Goal: Task Accomplishment & Management: Complete application form

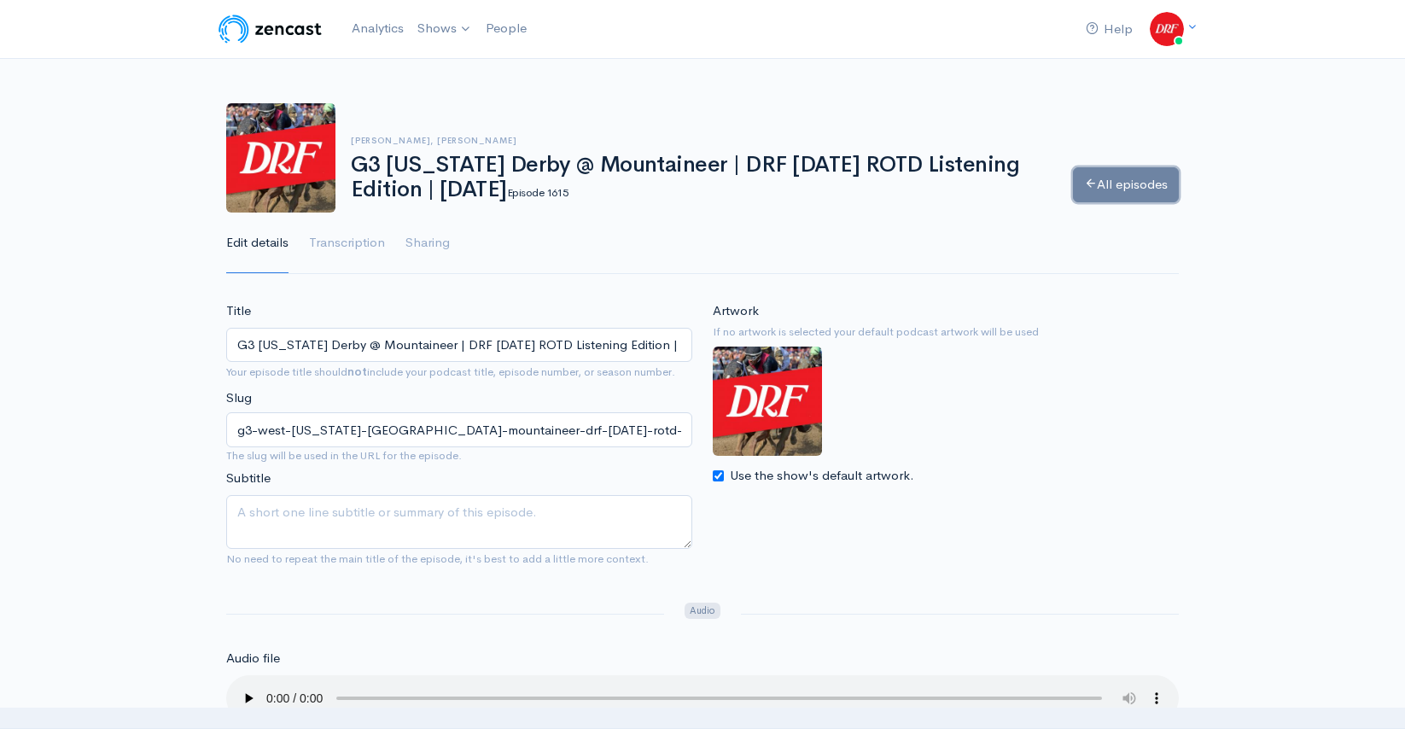
click at [1150, 183] on link "All episodes" at bounding box center [1126, 184] width 106 height 35
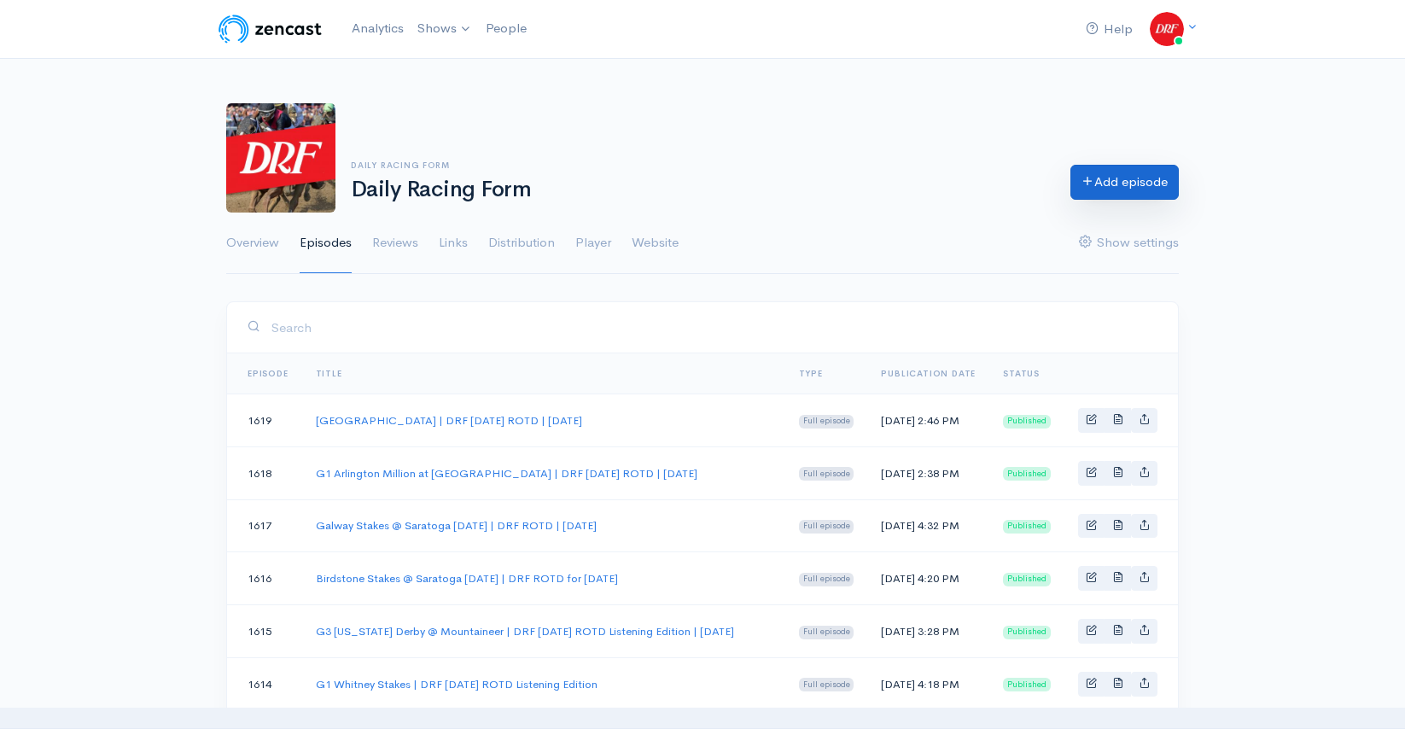
click at [1106, 178] on link "Add episode" at bounding box center [1125, 182] width 108 height 35
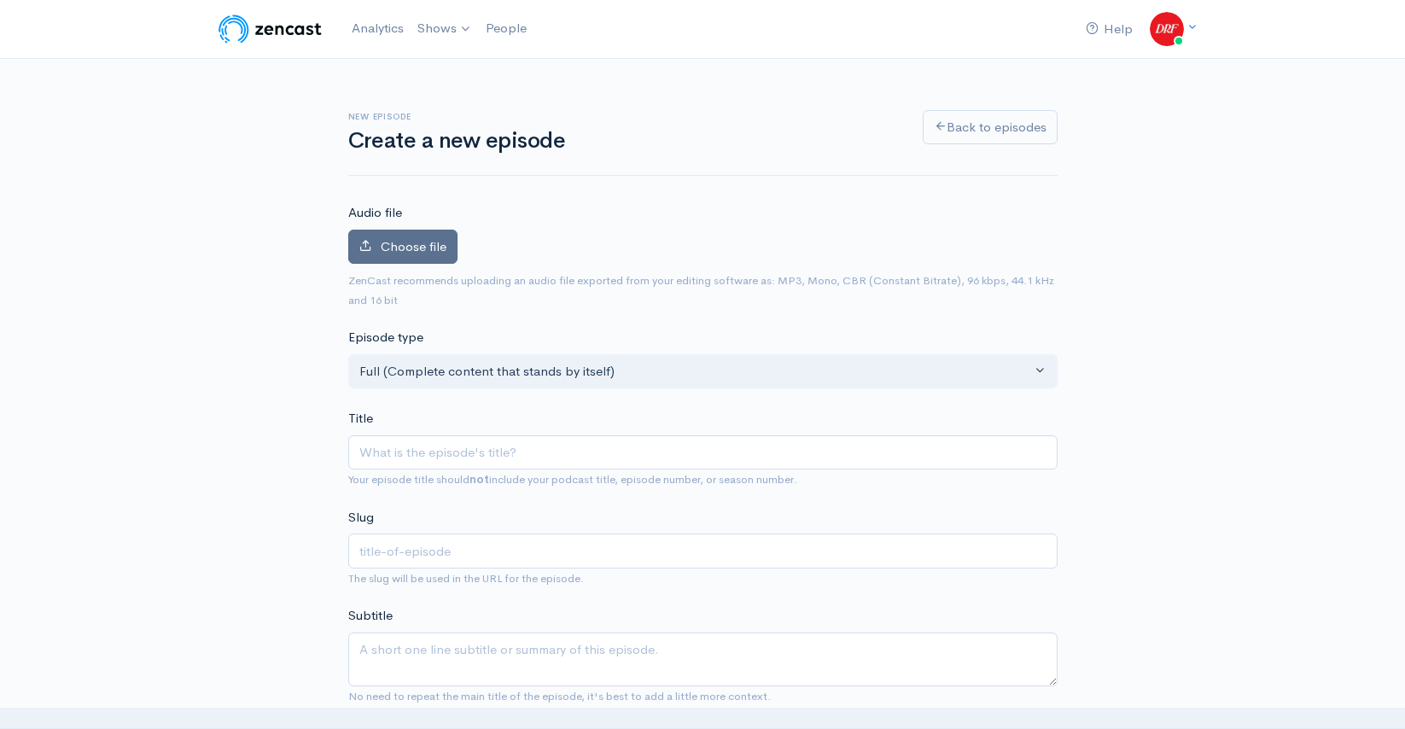
click at [429, 239] on span "Choose file" at bounding box center [414, 246] width 66 height 16
click at [0, 0] on input "Choose file" at bounding box center [0, 0] width 0 height 0
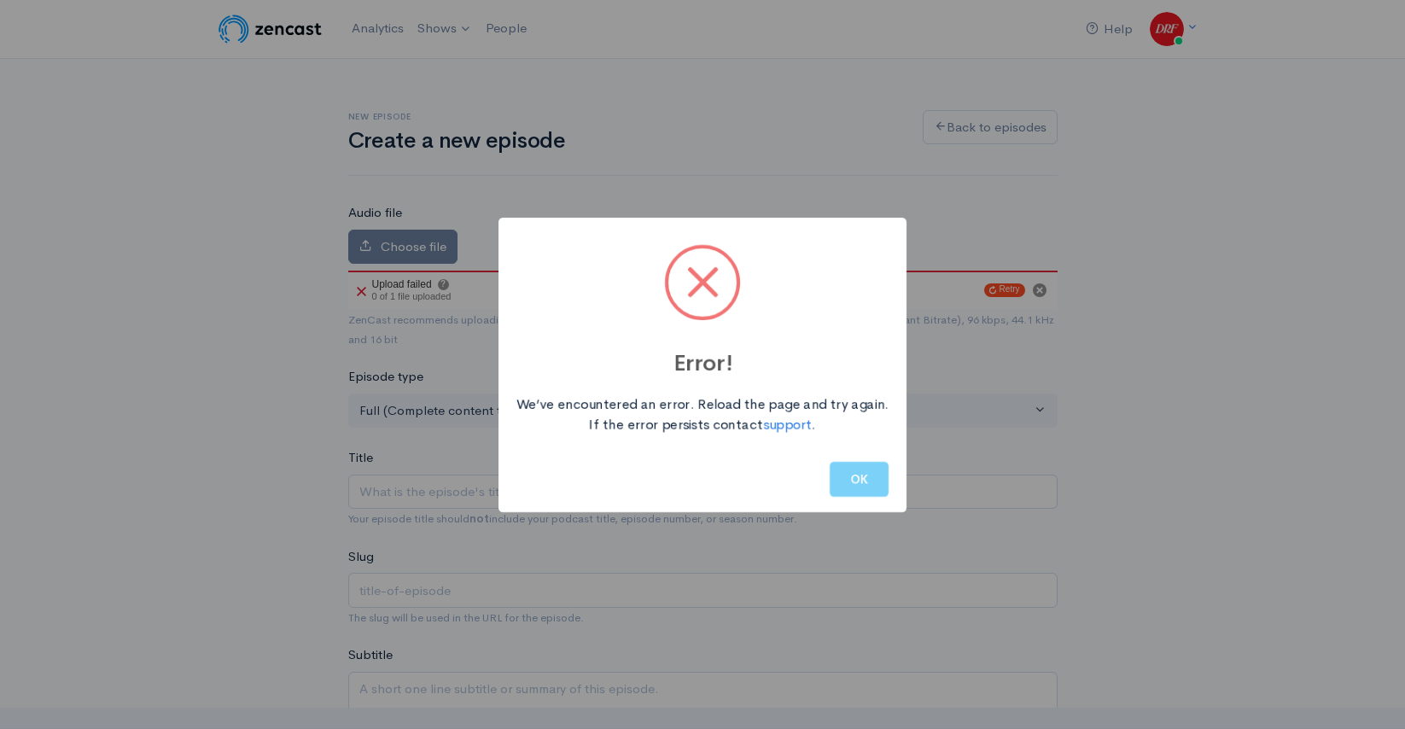
click at [462, 512] on div "Error! We’ve encountered an error. Reload the page and try again. If the error …" at bounding box center [702, 364] width 1405 height 729
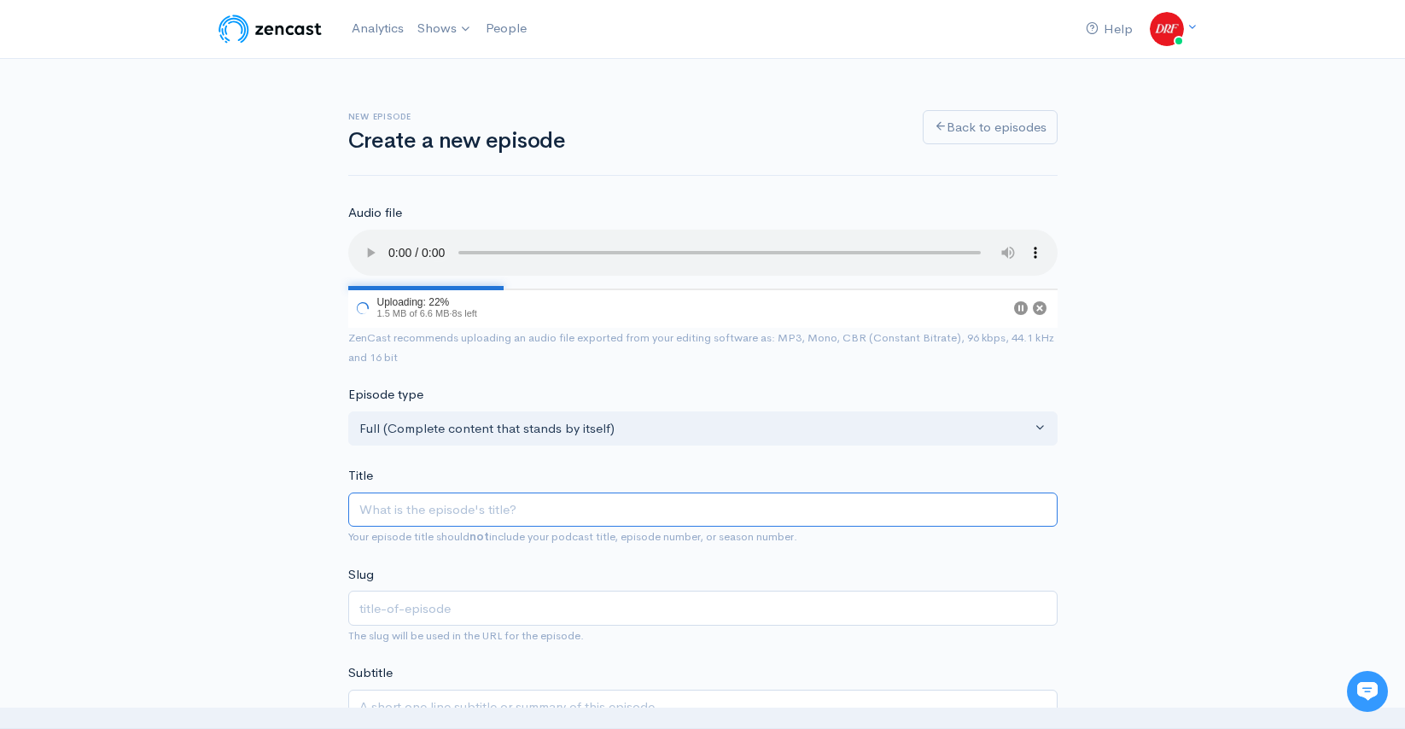
click at [417, 505] on input "Title" at bounding box center [702, 510] width 709 height 35
paste input "Assiniboia Downs Race 3 | [DATE] ROTD"
type input "Assiniboia Downs Race 3 | TUESDAY ROTD"
type input "assiniboia-downs-race-3-tuesday-rotd"
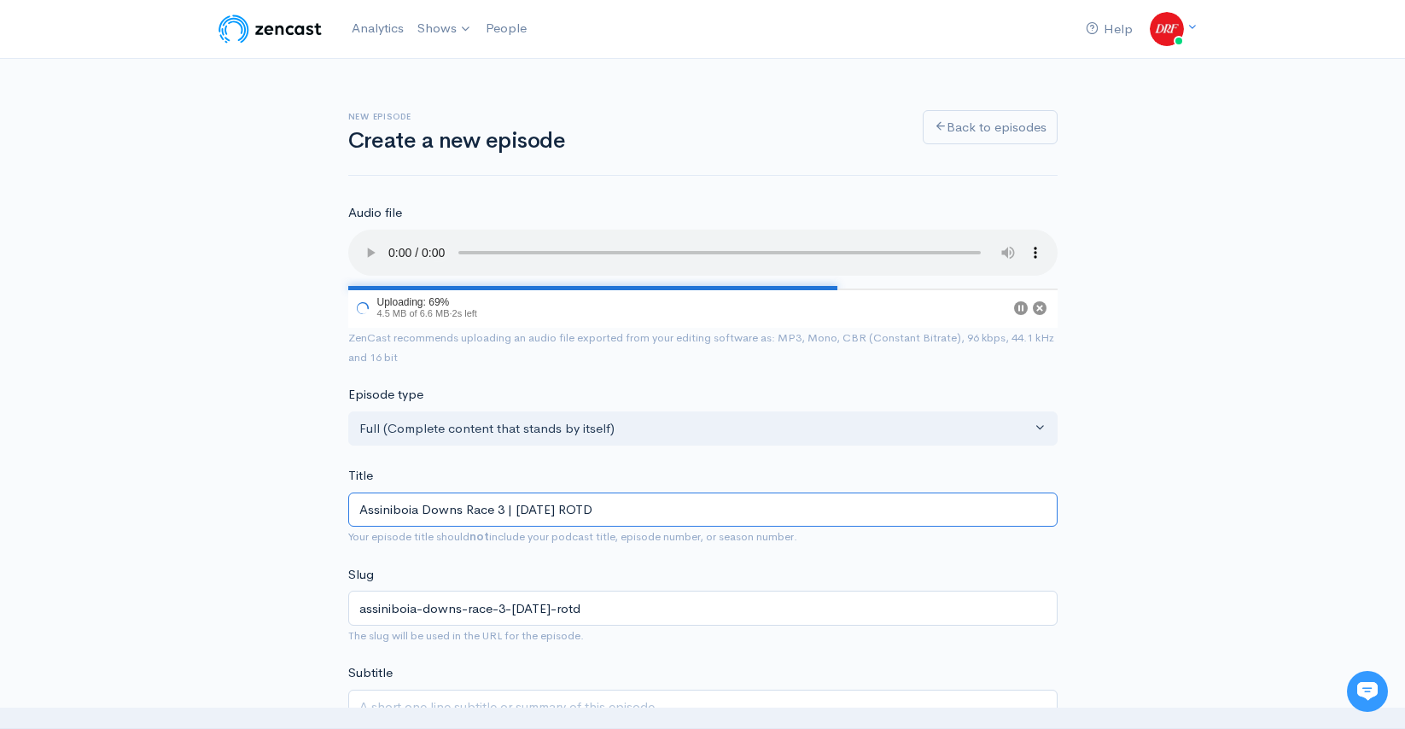
type input "Assiniboia Downs Race 3 | TUESDAY ROTD L"
type input "assiniboia-downs-race-3-tuesday-rotd-l"
type input "Assiniboia Downs Race 3 | TUESDAY ROTD Li"
type input "assiniboia-downs-race-3-tuesday-rotd-li"
type input "Assiniboia Downs Race 3 | TUESDAY ROTD List"
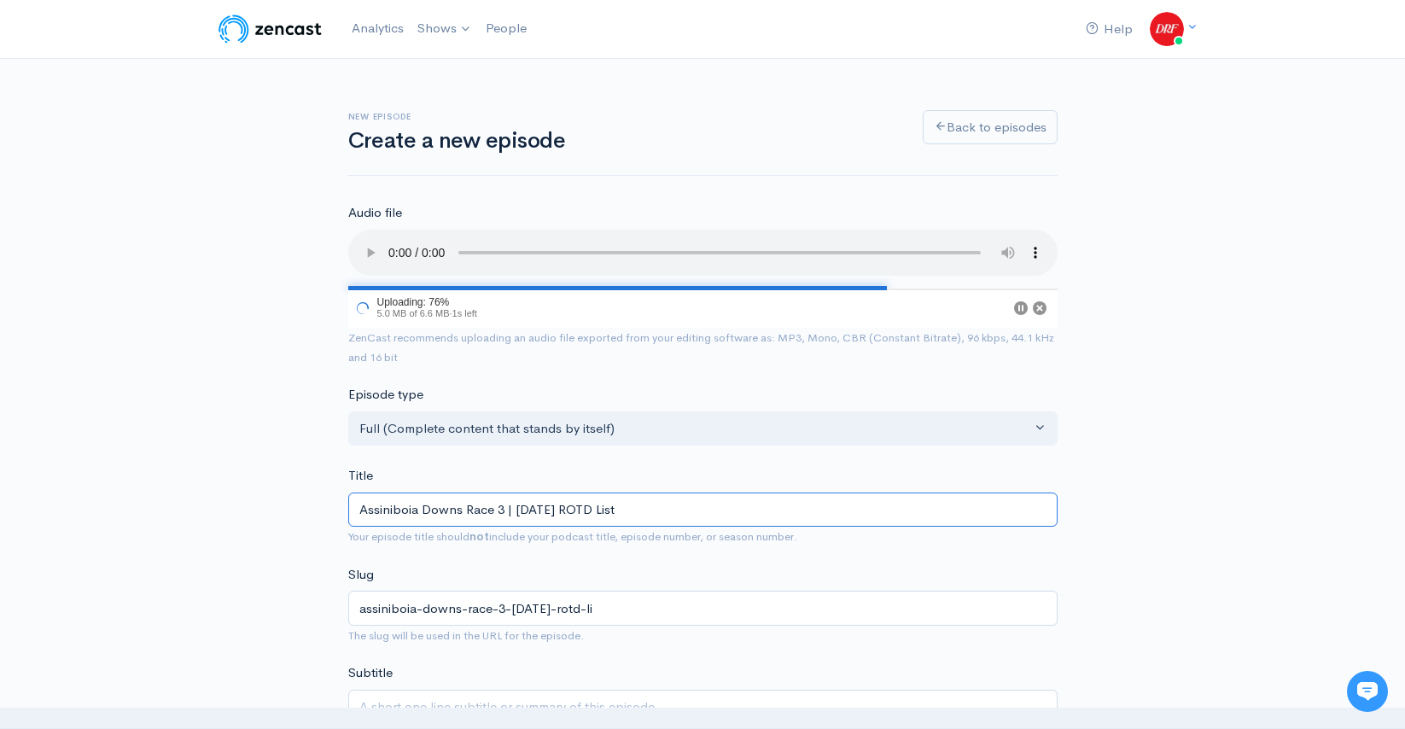
type input "assiniboia-downs-race-3-tuesday-rotd-list"
type input "Assiniboia Downs Race 3 | TUESDAY ROTD Liste"
type input "assiniboia-downs-race-3-tuesday-rotd-liste"
type input "Assiniboia Downs Race 3 | TUESDAY ROTD Listem"
type input "assiniboia-downs-race-3-tuesday-rotd-listem"
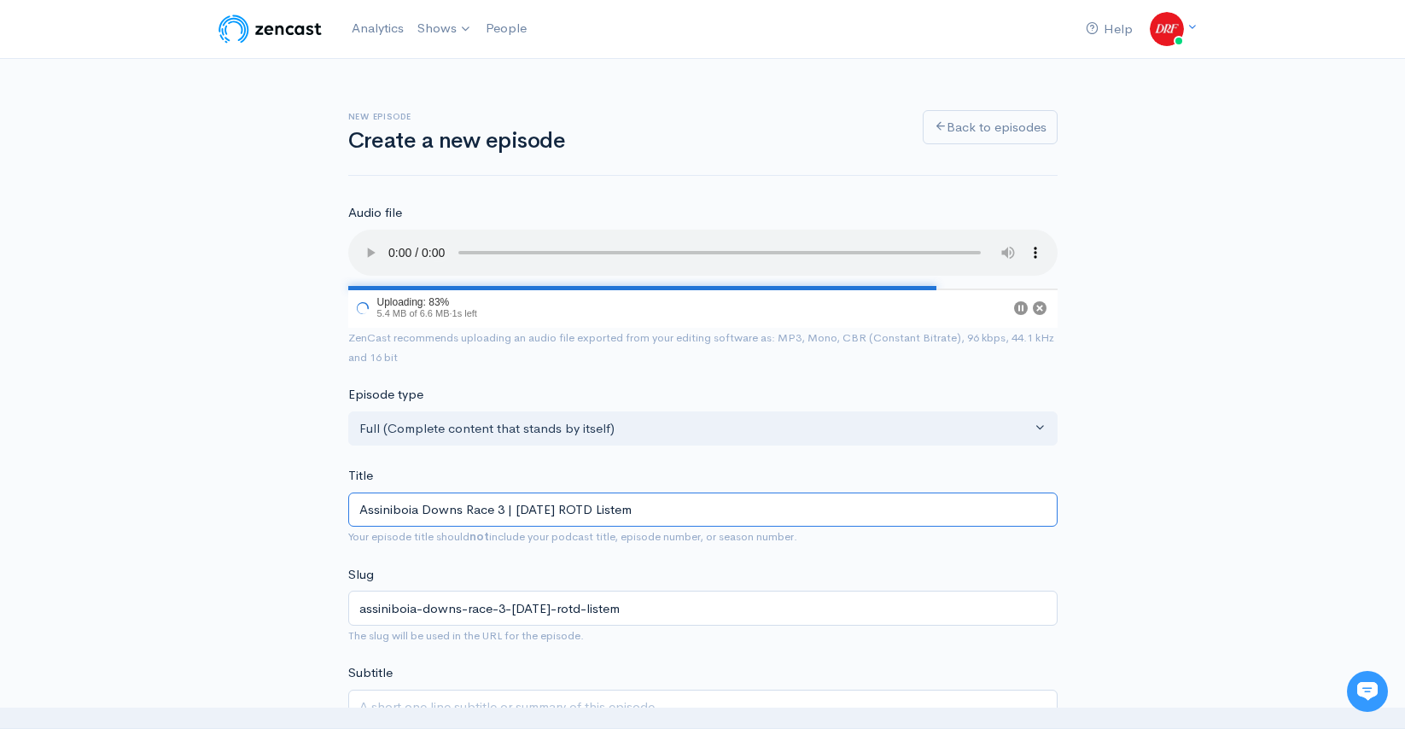
type input "Assiniboia Downs Race 3 | TUESDAY ROTD Listemi"
type input "assiniboia-downs-race-3-tuesday-rotd-listemi"
type input "Assiniboia Downs Race 3 | TUESDAY ROTD Listem"
type input "assiniboia-downs-race-3-tuesday-rotd-listem"
type input "Assiniboia Downs Race 3 | TUESDAY ROTD Liste"
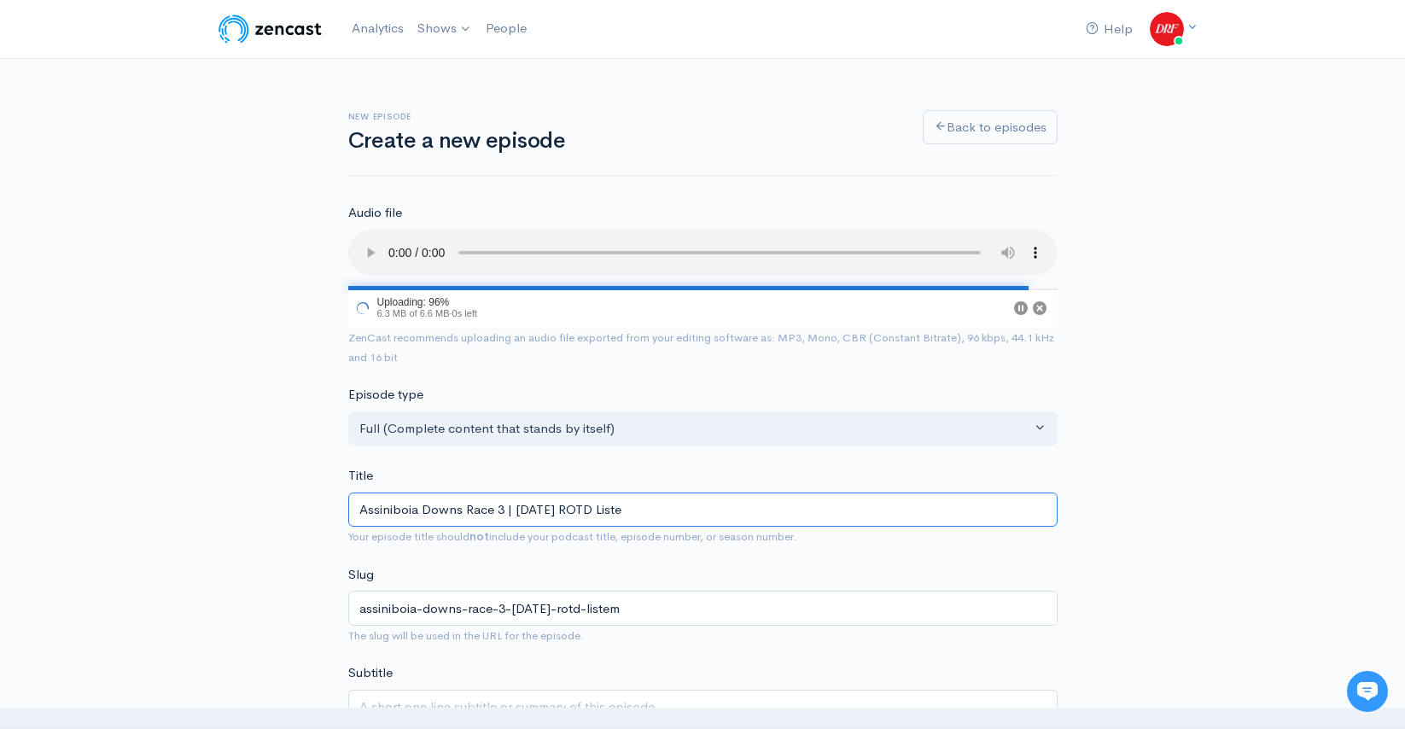
type input "assiniboia-downs-race-3-tuesday-rotd-liste"
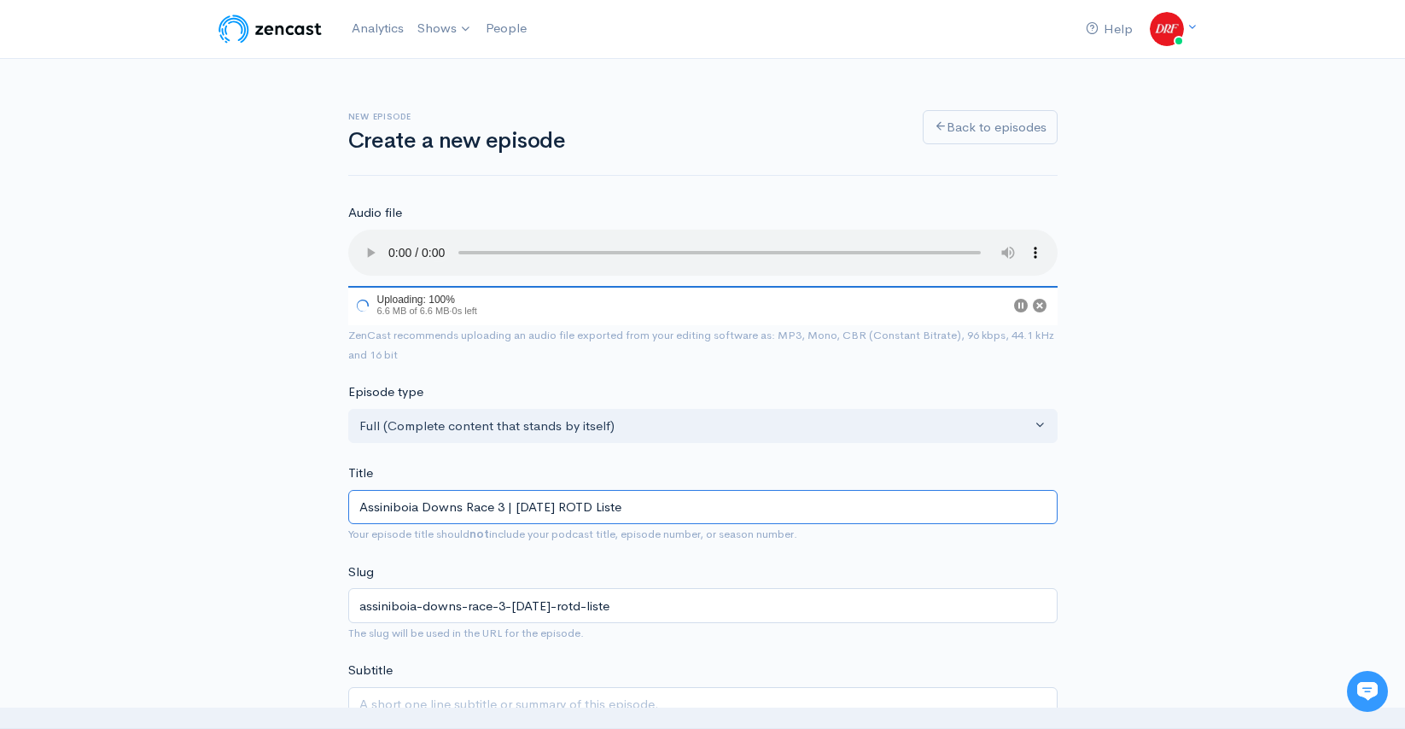
type input "Assiniboia Downs Race 3 | TUESDAY ROTD Listen"
type input "assiniboia-downs-race-3-tuesday-rotd-listen"
type input "Assiniboia Downs Race 3 | TUESDAY ROTD Listeni"
type input "assiniboia-downs-race-3-tuesday-rotd-listeni"
type input "Assiniboia Downs Race 3 | TUESDAY ROTD Listenin"
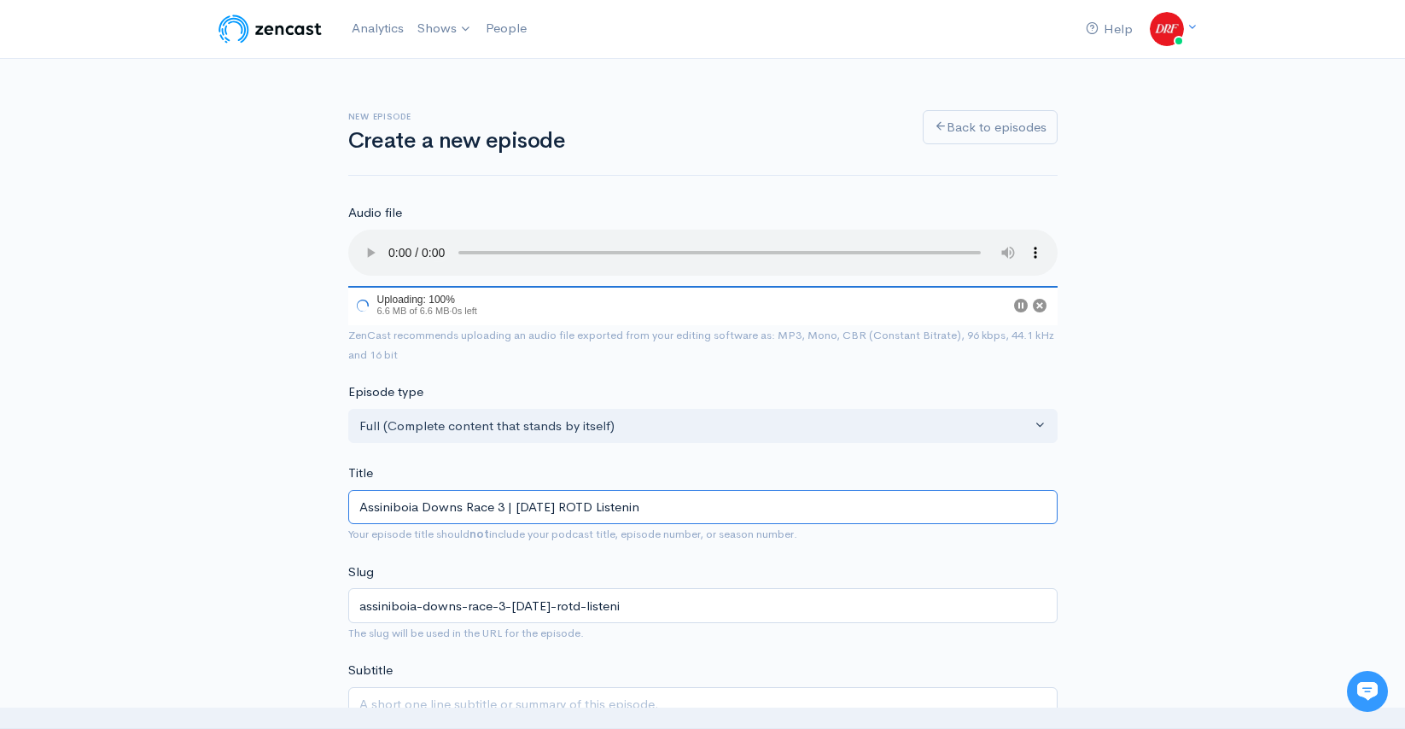
type input "assiniboia-downs-race-3-tuesday-rotd-listenin"
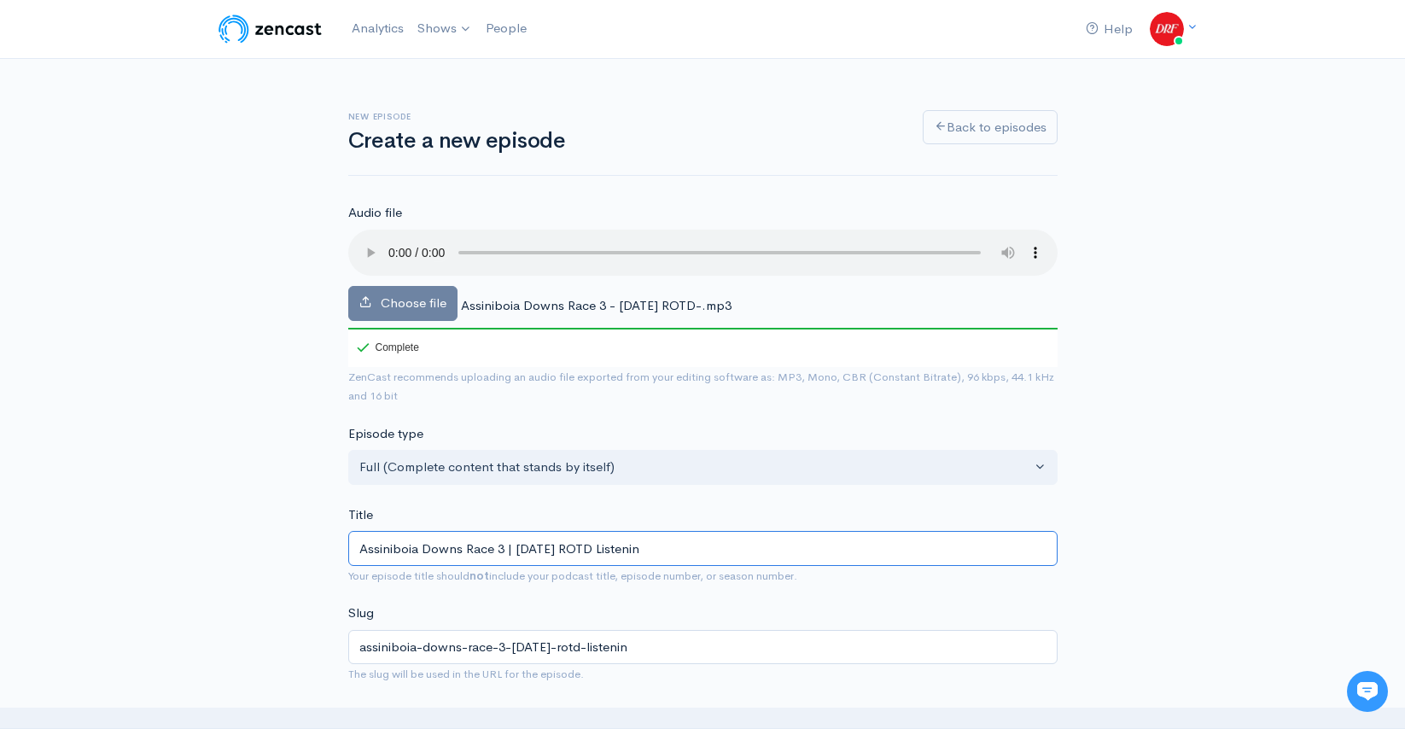
type input "Assiniboia Downs Race 3 | TUESDAY ROTD Listening"
type input "assiniboia-downs-race-3-tuesday-rotd-listening"
type input "Assiniboia Downs Race 3 | TUESDAY ROTD Listening E"
type input "assiniboia-downs-race-3-tuesday-rotd-listening-e"
type input "Assiniboia Downs Race 3 | TUESDAY ROTD Listening Ed"
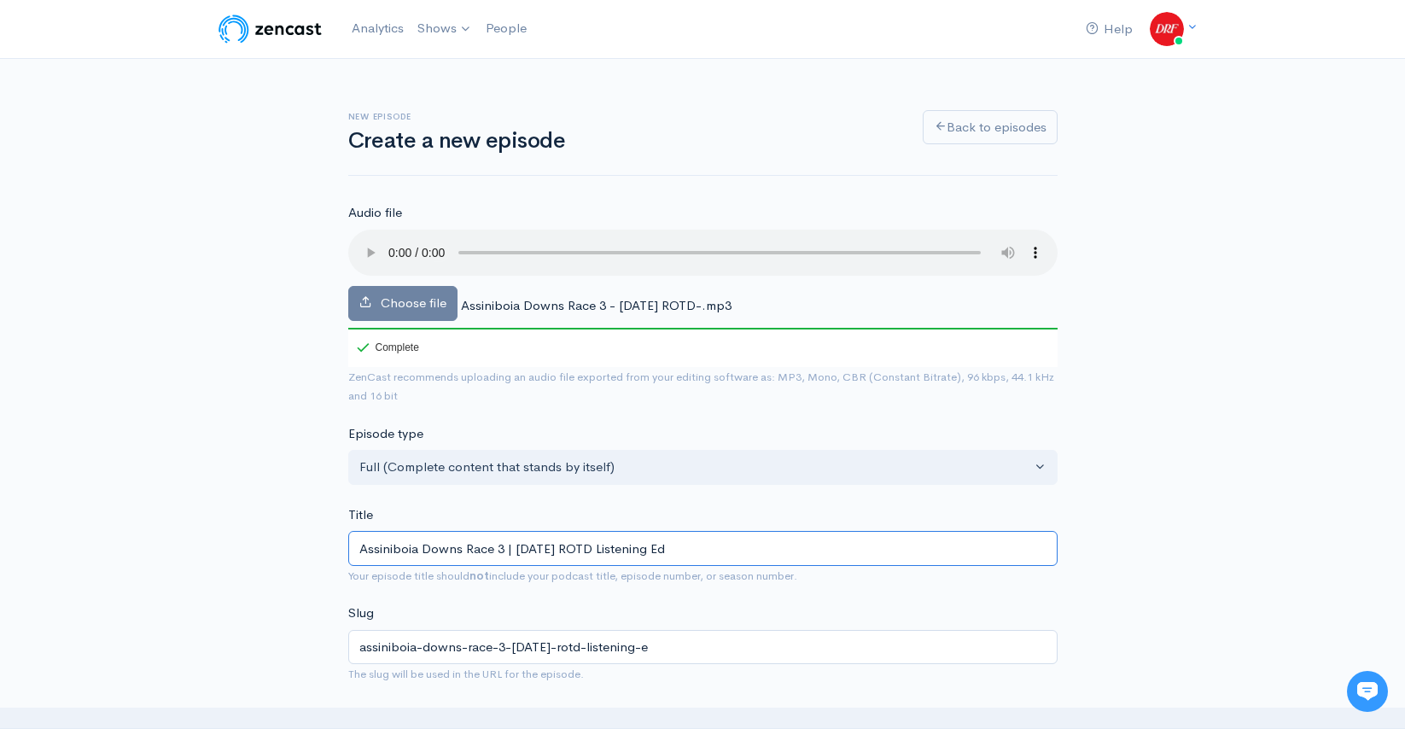
type input "assiniboia-downs-race-3-tuesday-rotd-listening-ed"
type input "Assiniboia Downs Race 3 | TUESDAY ROTD Listening Edi"
type input "assiniboia-downs-race-3-tuesday-rotd-listening-edi"
type input "Assiniboia Downs Race 3 | TUESDAY ROTD Listening Edit"
type input "assiniboia-downs-race-3-tuesday-rotd-listening-edit"
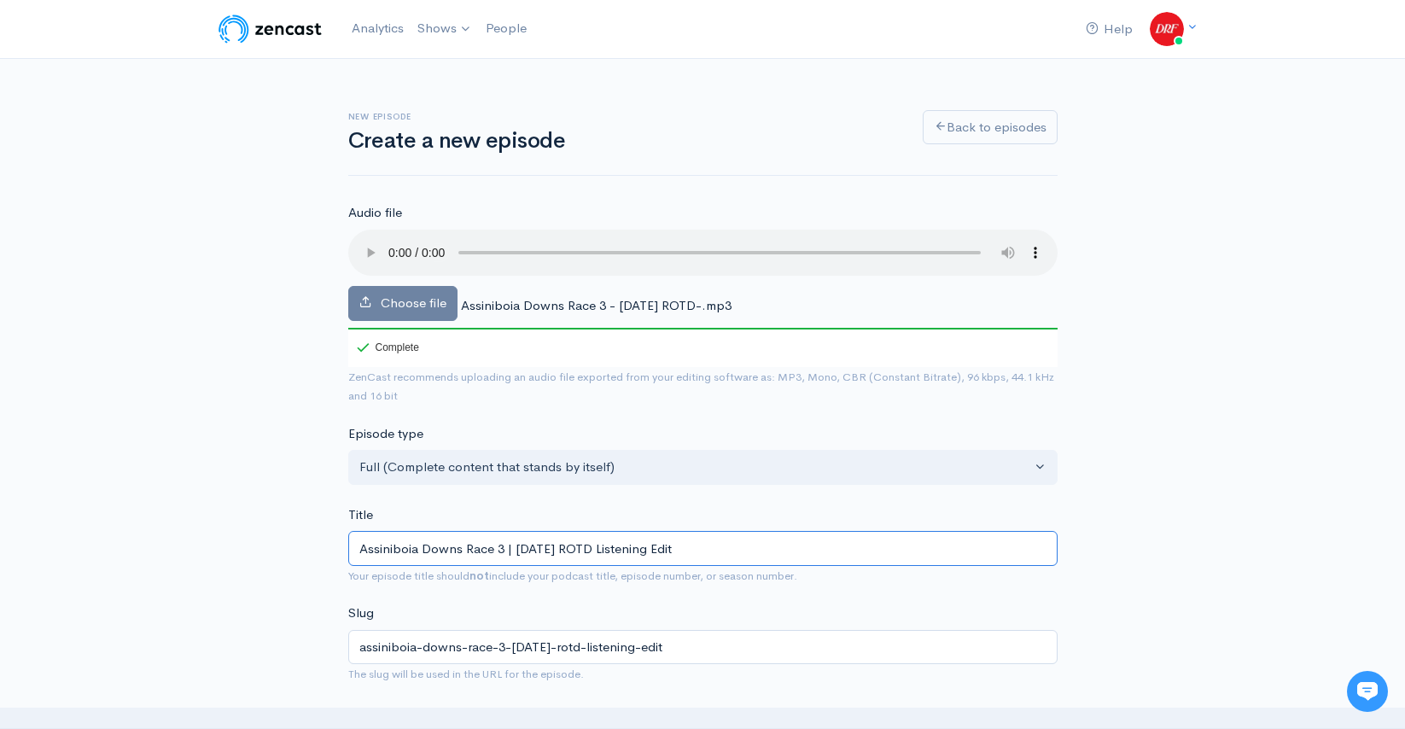
type input "Assiniboia Downs Race 3 | TUESDAY ROTD Listening Editi"
type input "assiniboia-downs-race-3-tuesday-rotd-listening-editi"
type input "Assiniboia Downs Race 3 | TUESDAY ROTD Listening Editio"
type input "assiniboia-downs-race-3-tuesday-rotd-listening-editio"
type input "Assiniboia Downs Race 3 | TUESDAY ROTD Listening Edition"
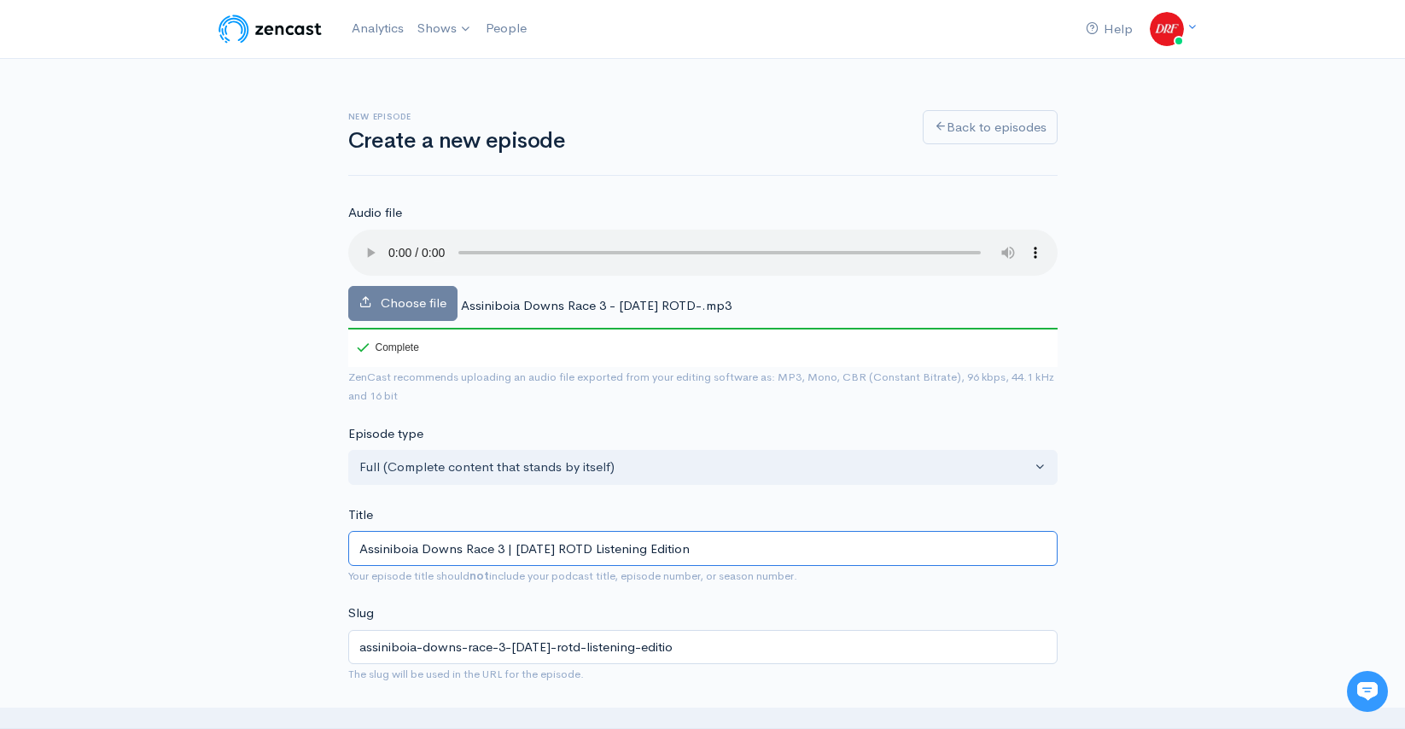
type input "assiniboia-downs-race-3-tuesday-rotd-listening-edition"
type input "Assiniboia Downs Race 3 | TUESDAY ROTD Listening Edition"
drag, startPoint x: 1293, startPoint y: 522, endPoint x: 1260, endPoint y: 510, distance: 34.6
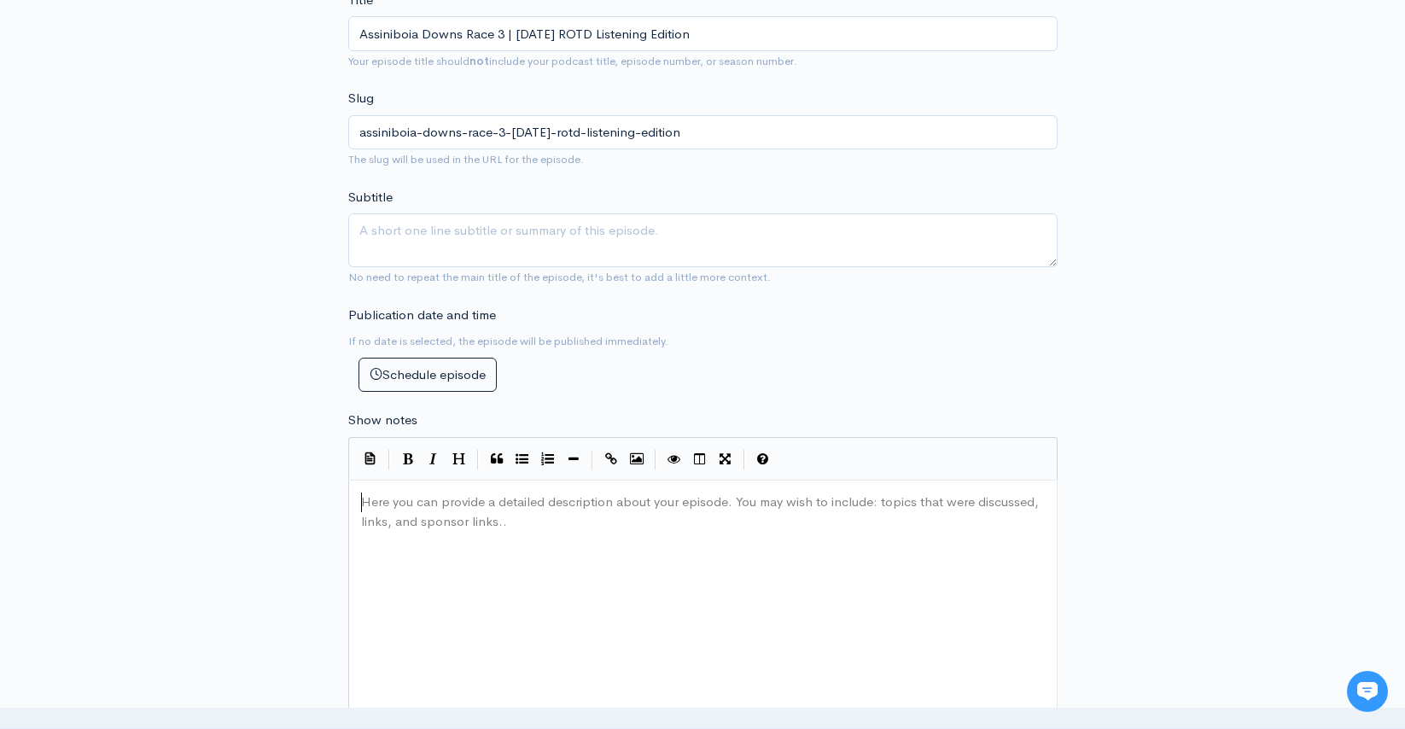
scroll to position [6, 0]
click at [568, 532] on div "Here you can provide a detailed description about your episode. You may wish to…" at bounding box center [724, 638] width 733 height 299
click at [1271, 265] on div "New episode Create a new episode Back to episodes Audio file Choose file Assini…" at bounding box center [702, 435] width 1405 height 1783
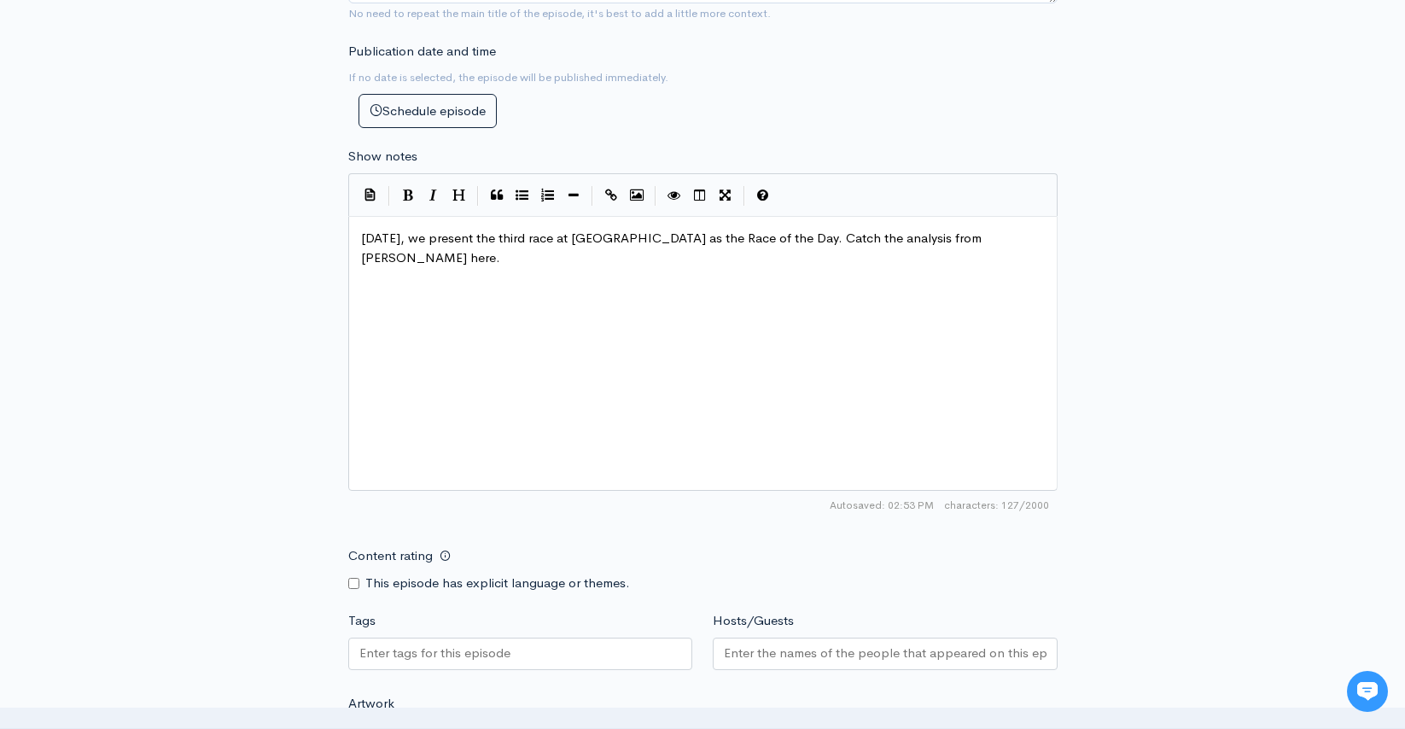
scroll to position [957, 0]
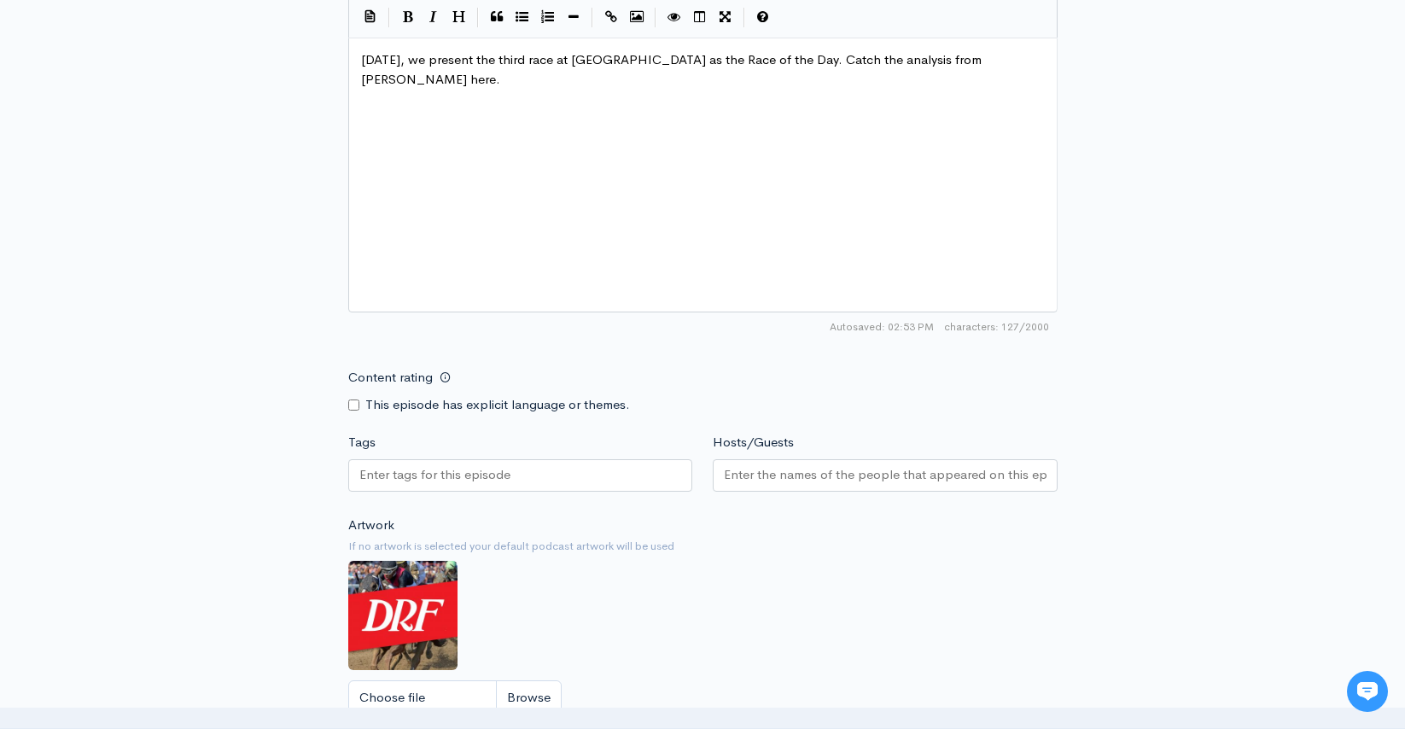
click at [441, 488] on div at bounding box center [520, 475] width 345 height 32
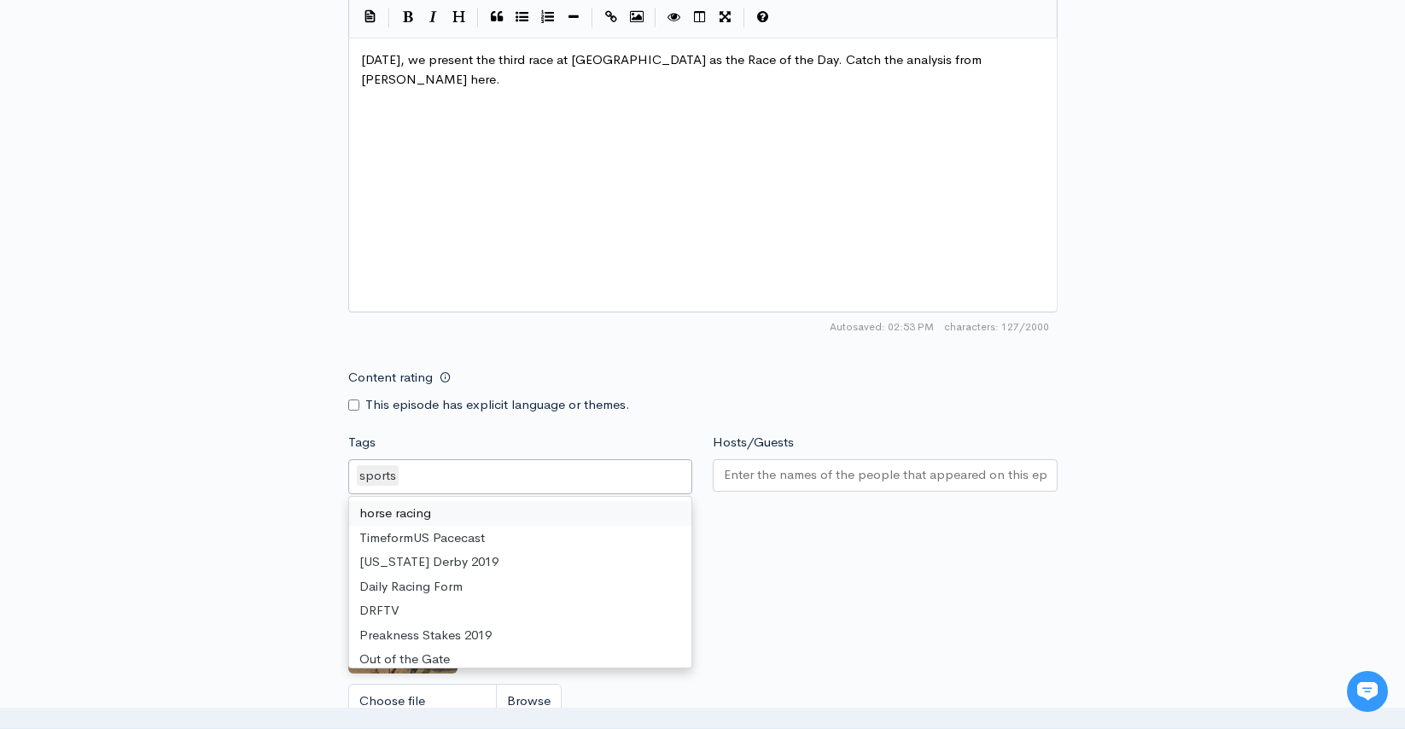
click at [441, 500] on div "horse racing TimeformUS Pacecast Kentucky Derby 2019 Daily Racing Form DRFTV Pr…" at bounding box center [520, 582] width 343 height 171
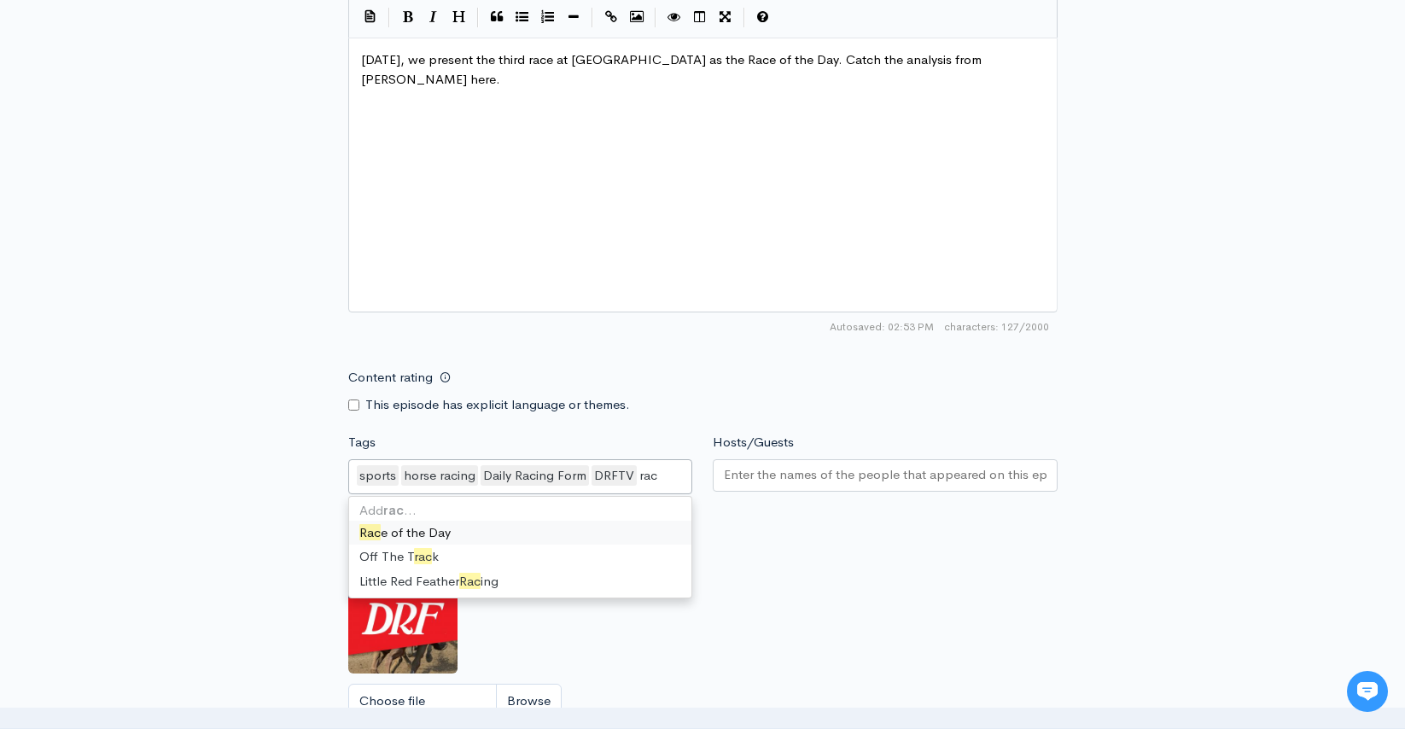
type input "race"
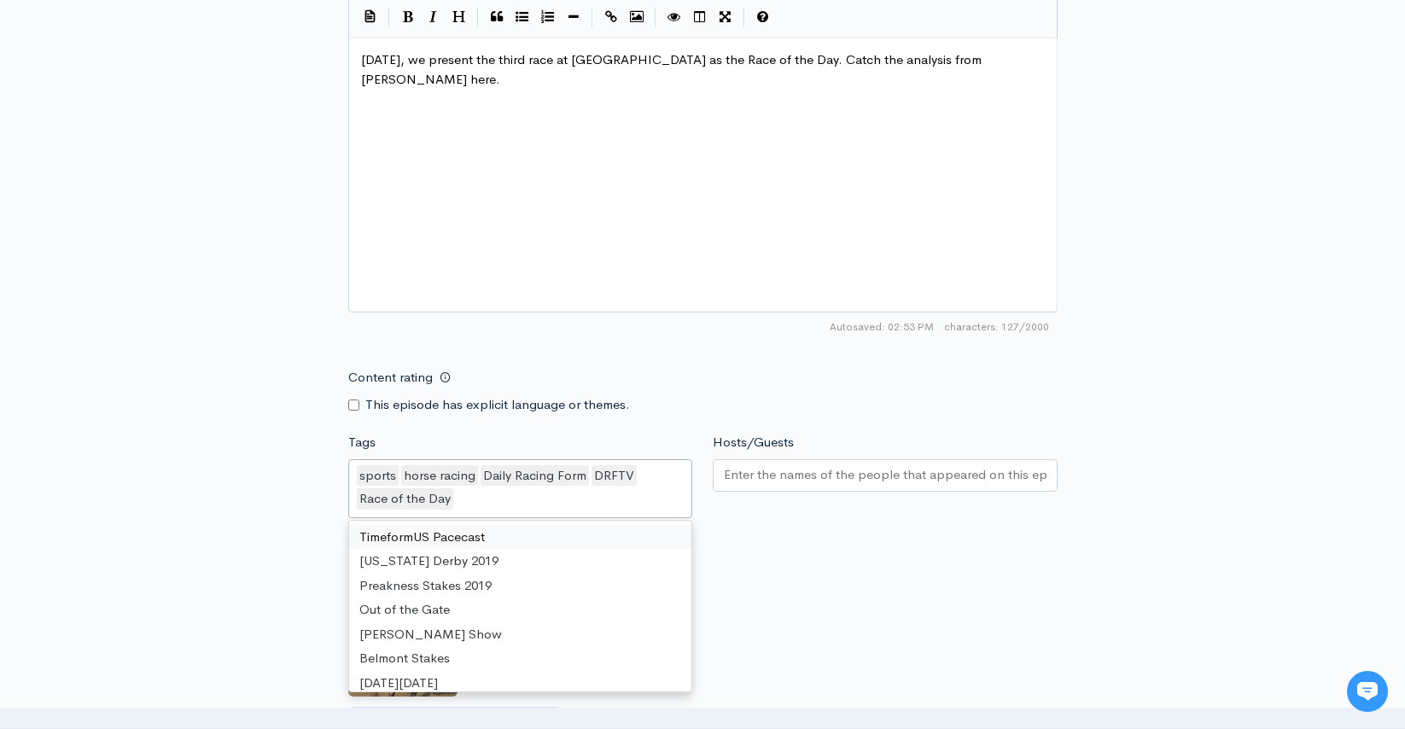
click at [834, 480] on input "Hosts/Guests" at bounding box center [885, 475] width 323 height 20
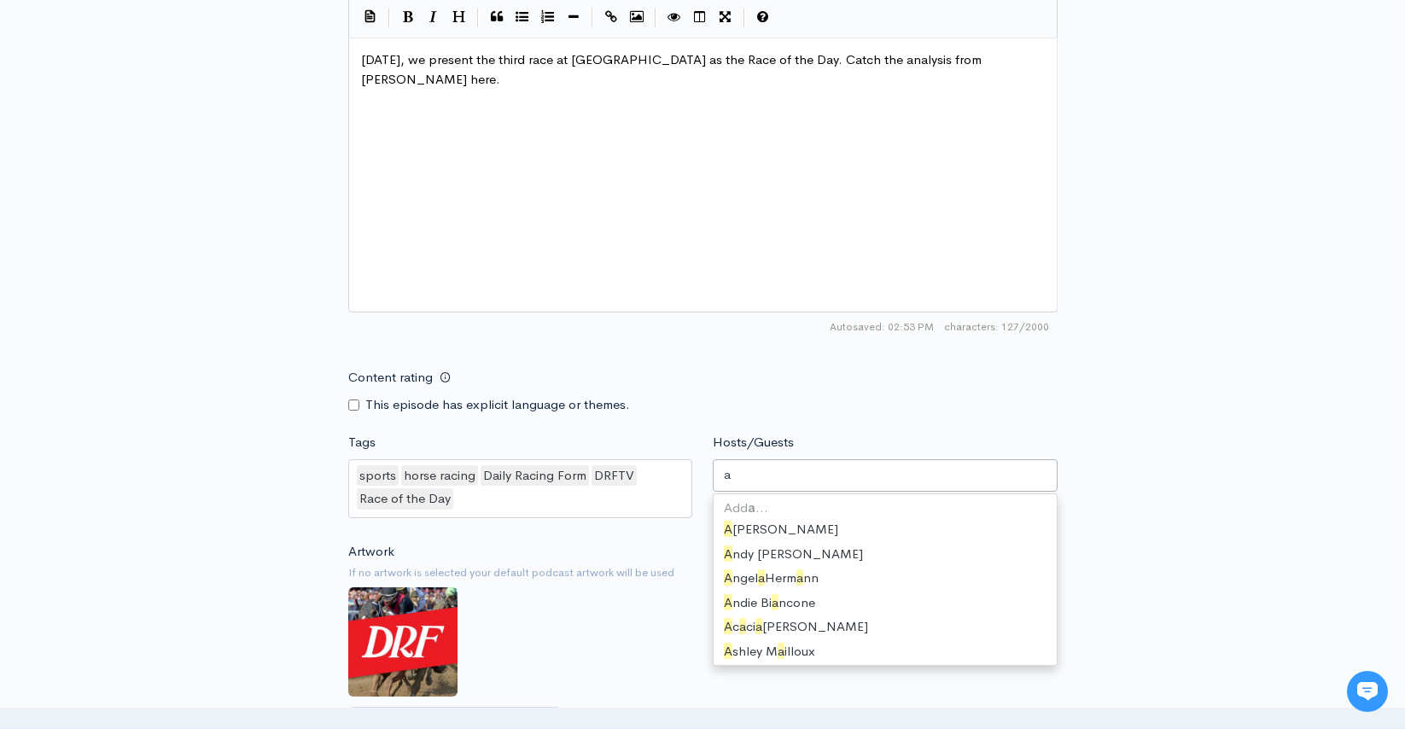
scroll to position [226, 0]
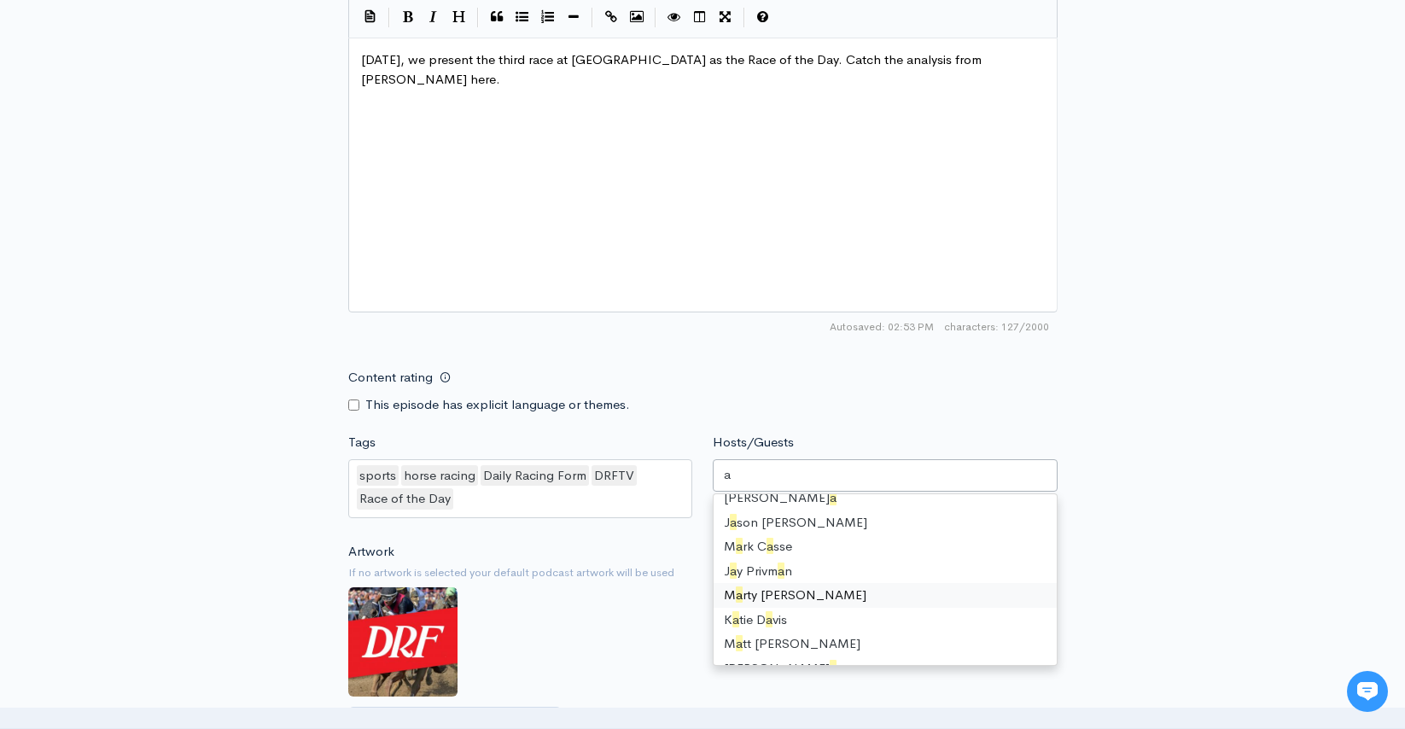
type input "as"
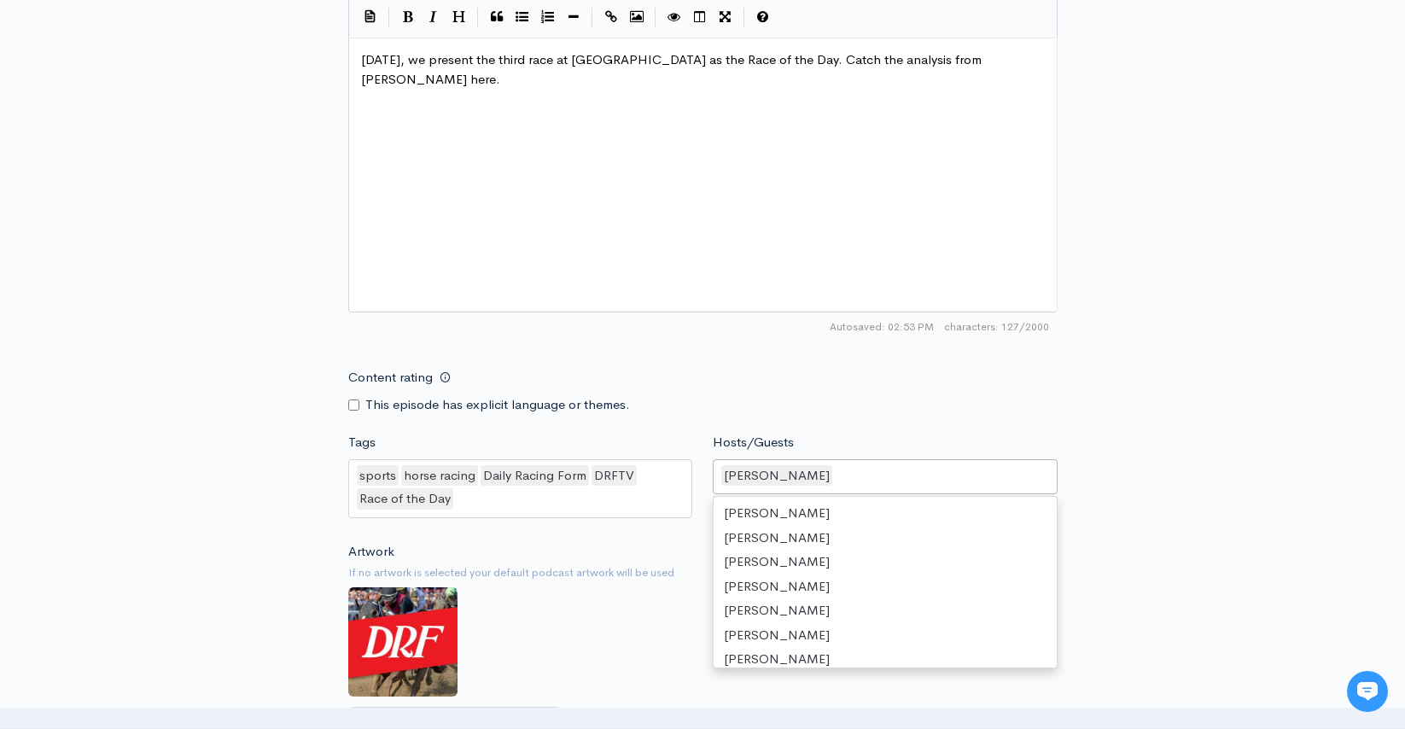
scroll to position [767, 0]
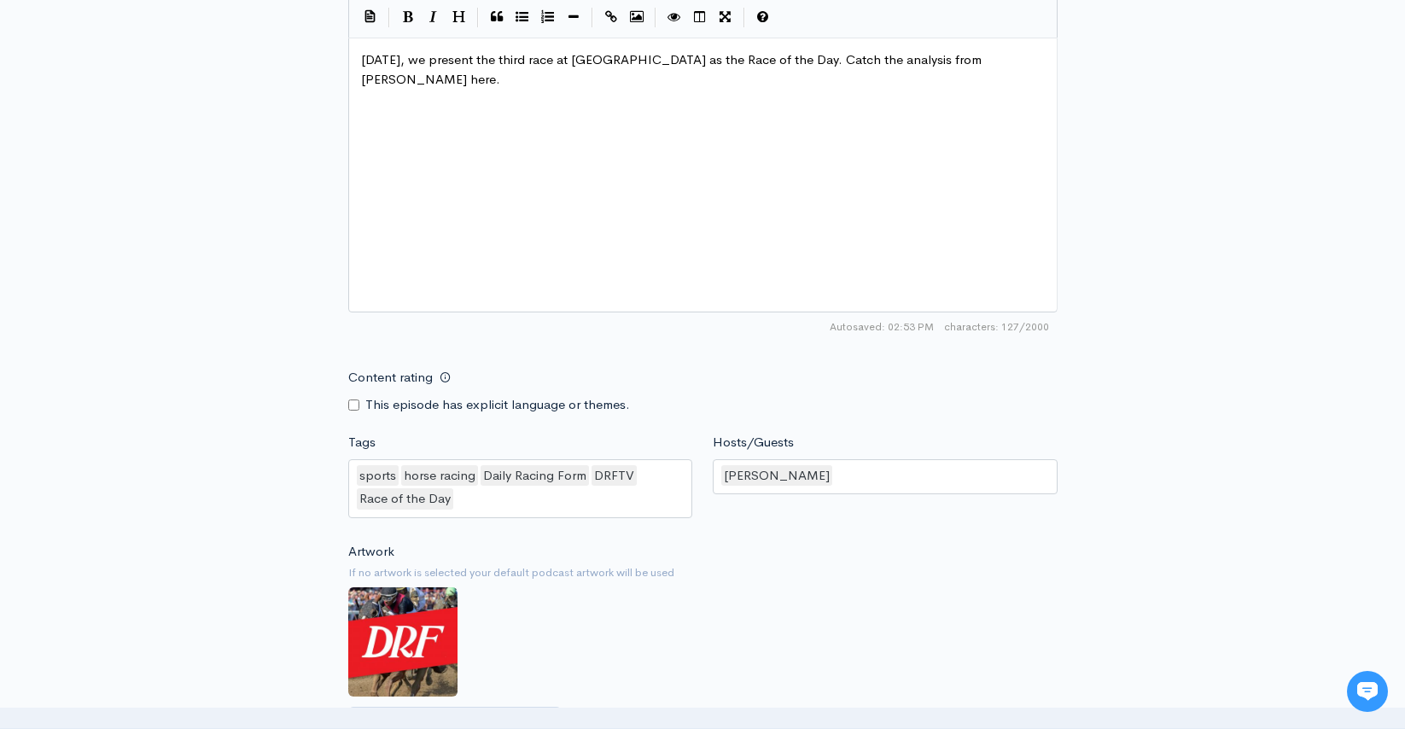
click at [1147, 410] on div "New episode Create a new episode Back to episodes Audio file Choose file Assini…" at bounding box center [702, 6] width 973 height 1809
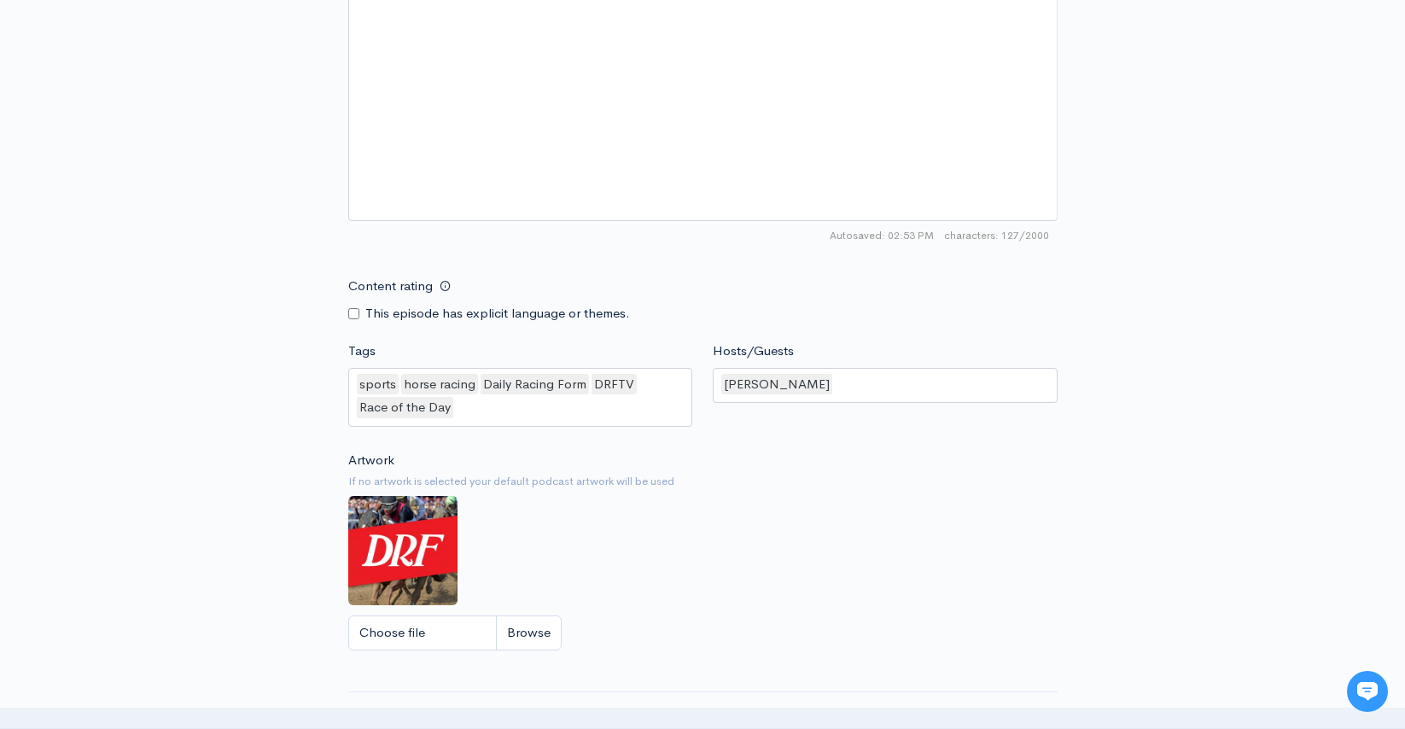
scroll to position [1361, 0]
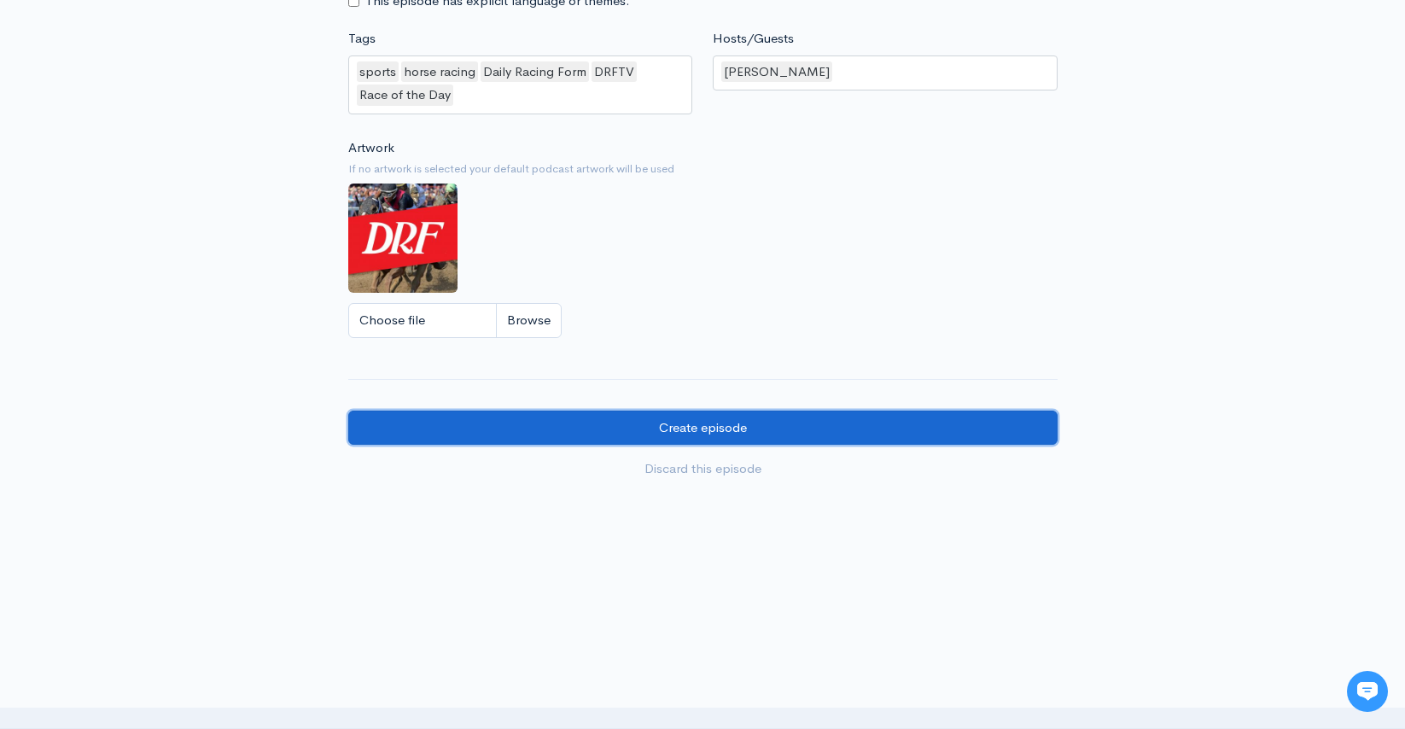
click at [844, 438] on input "Create episode" at bounding box center [702, 428] width 709 height 35
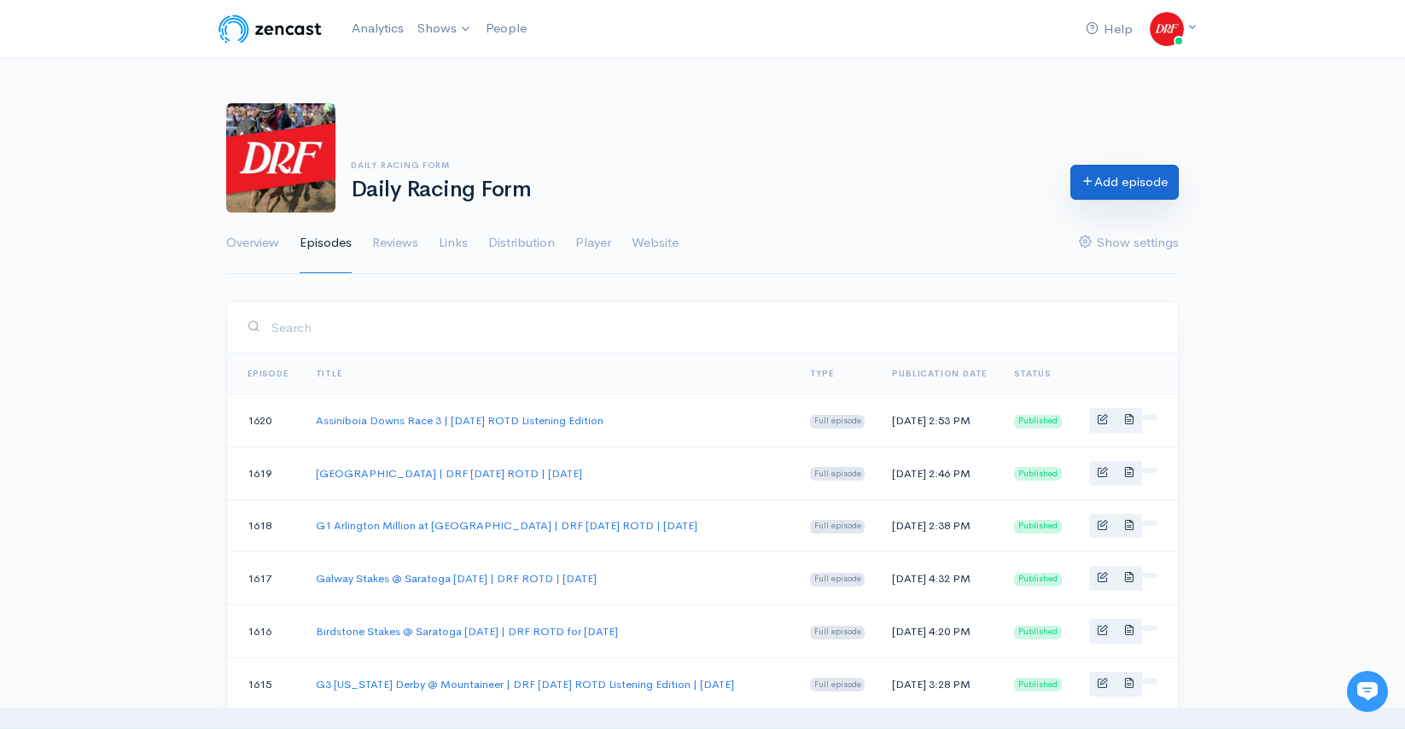
click at [1101, 185] on link "Add episode" at bounding box center [1125, 182] width 108 height 35
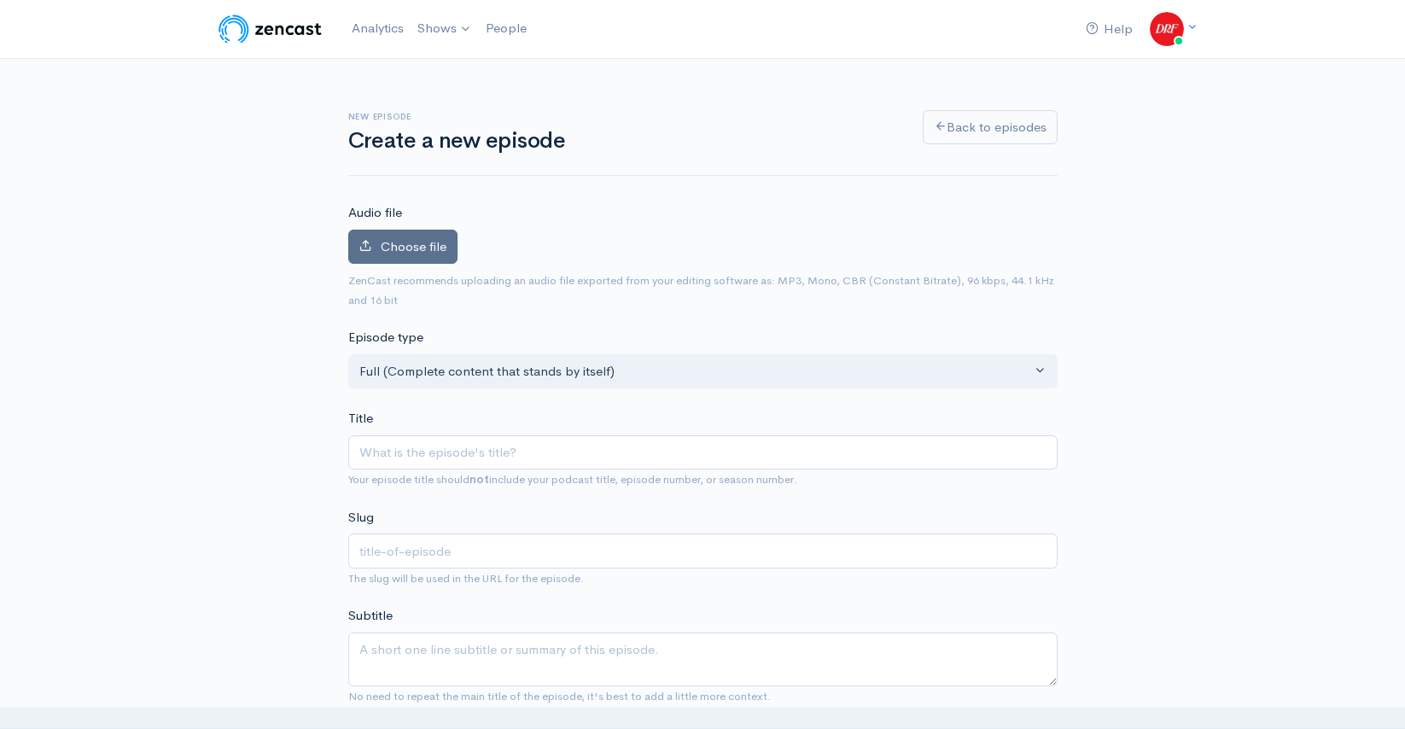
click at [421, 246] on span "Choose file" at bounding box center [414, 246] width 66 height 16
click at [0, 0] on input "Choose file" at bounding box center [0, 0] width 0 height 0
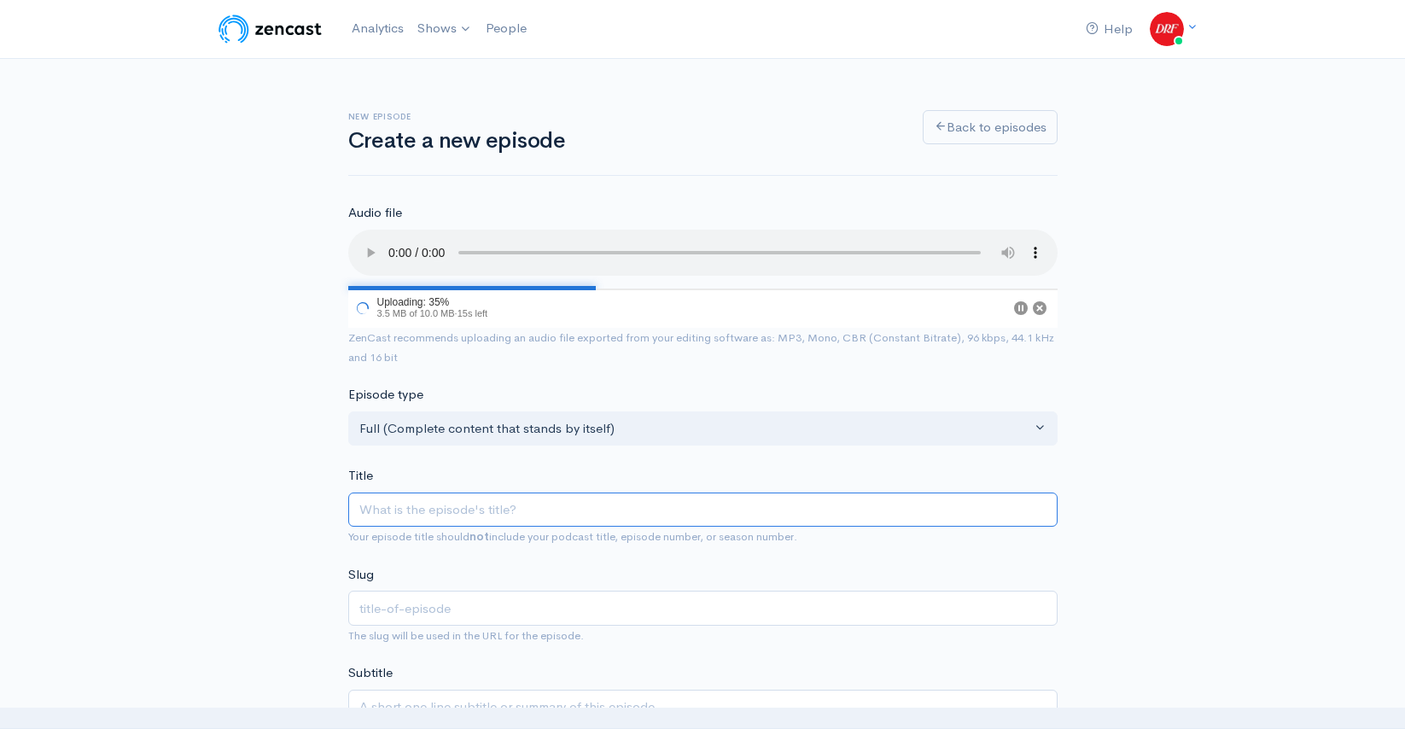
click at [441, 505] on input "Title" at bounding box center [702, 510] width 709 height 35
paste input "NYSS Statue of Liberty Stakes @ Saratoga | DRF Wednesday ROTD | August 13, 2025"
type input "NYSS Statue of Liberty Stakes @ Saratoga | DRF Wednesday ROTD | August 13, 2025"
type input "nyss-statue-of-liberty-stakes-saratoga-drf-wednesday-rotd-august-13-2025"
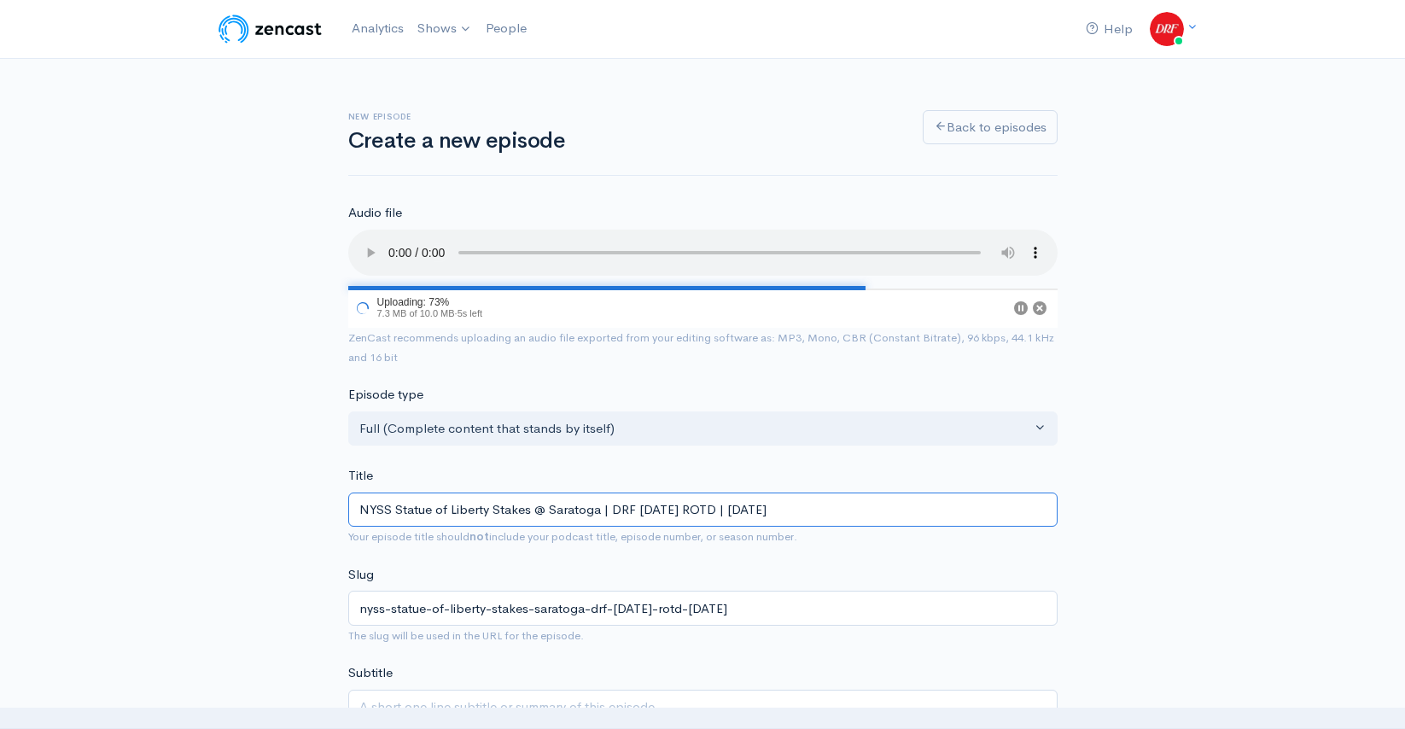
click at [740, 512] on input "NYSS Statue of Liberty Stakes @ Saratoga | DRF Wednesday ROTD | August 13, 2025" at bounding box center [702, 510] width 709 height 35
type input "NYSS Statue of Liberty Stakes @ Saratoga | DRF Wednesday ROTD L | August 13, 20…"
type input "nyss-statue-of-liberty-stakes-saratoga-drf-wednesday-rotd-l-august-13-2025"
type input "NYSS Statue of Liberty Stakes @ Saratoga | DRF Wednesday ROTD Li | August 13, 2…"
type input "nyss-statue-of-liberty-stakes-saratoga-drf-wednesday-rotd-li-august-13-2025"
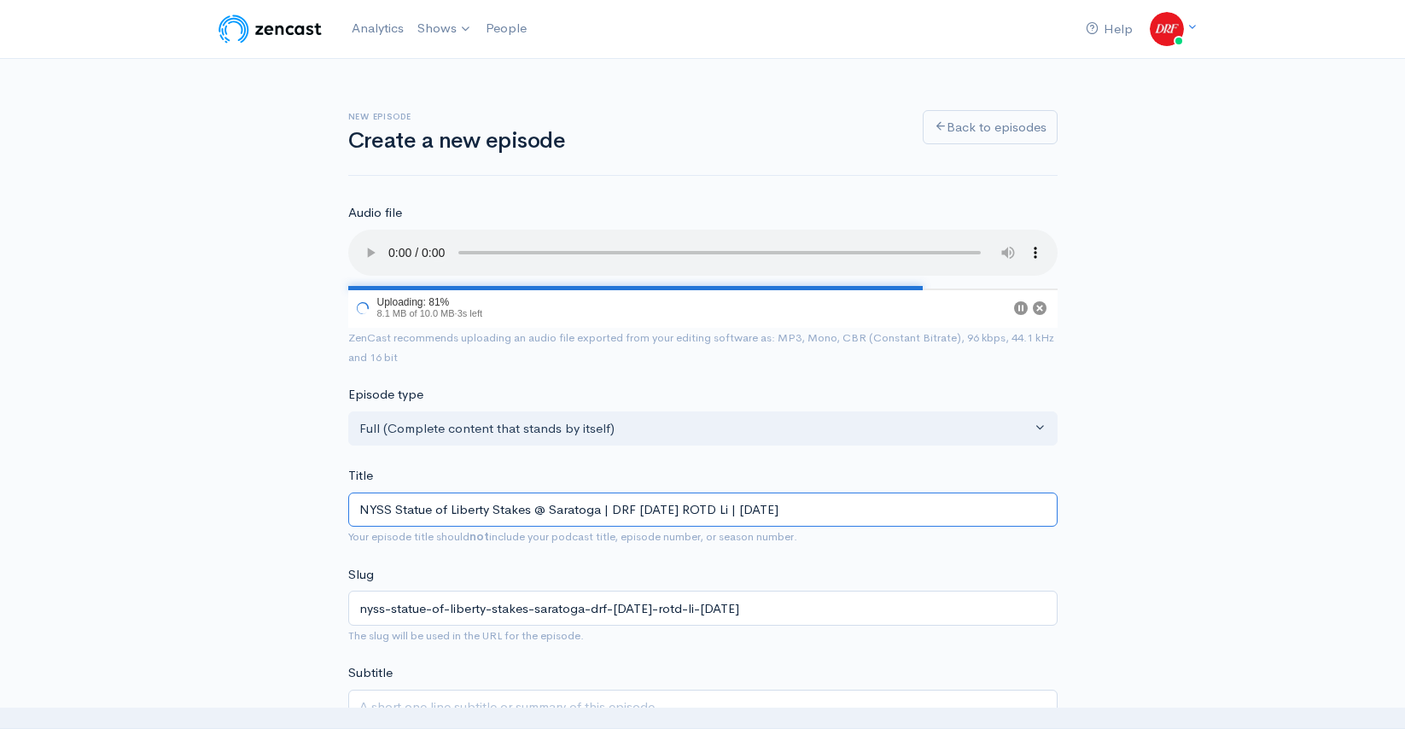
type input "NYSS Statue of Liberty Stakes @ Saratoga | DRF Wednesday ROTD Lis | August 13, …"
type input "nyss-statue-of-liberty-stakes-saratoga-drf-wednesday-rotd-lis-august-13-2025"
type input "NYSS Statue of Liberty Stakes @ Saratoga | DRF Wednesday ROTD List | August 13,…"
type input "nyss-statue-of-liberty-stakes-saratoga-drf-wednesday-rotd-list-august-13-2025"
type input "NYSS Statue of Liberty Stakes @ Saratoga | DRF Wednesday ROTD Listen | August 1…"
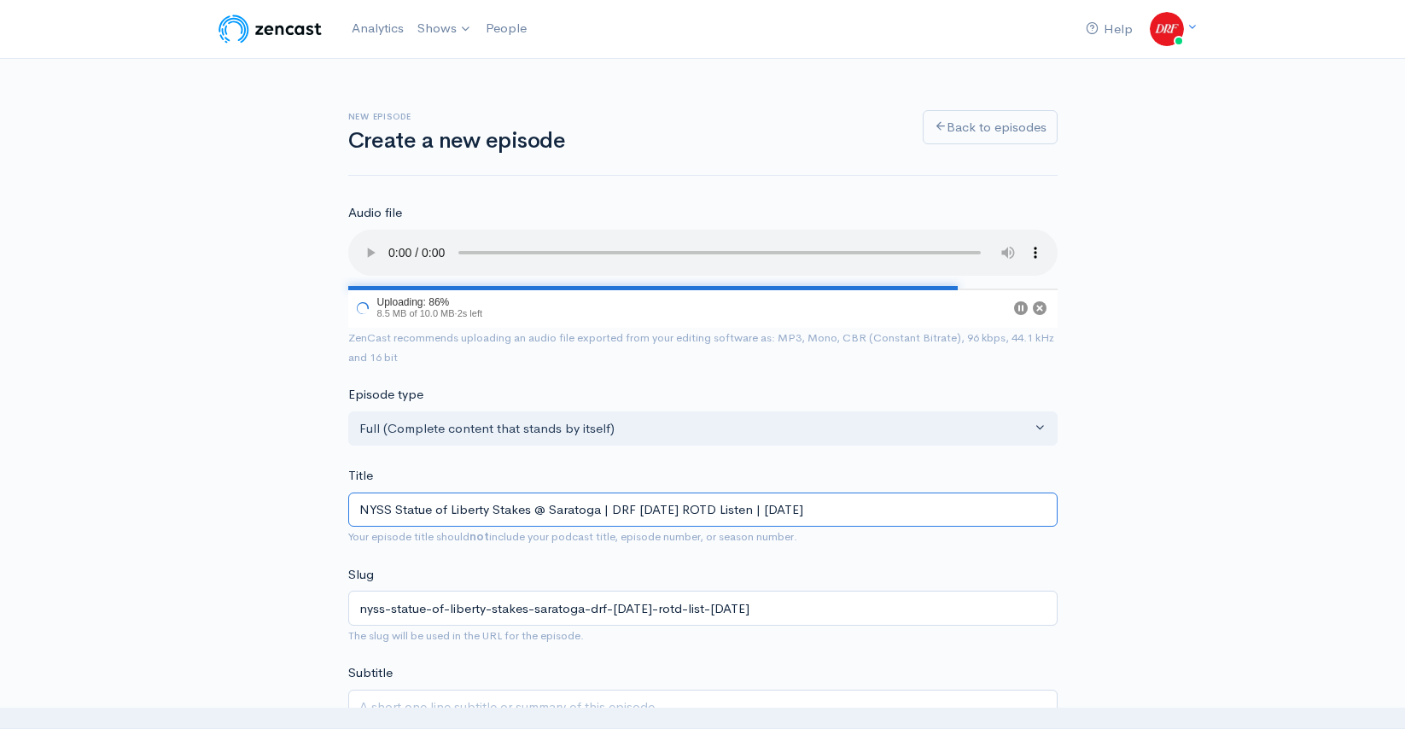
type input "nyss-statue-of-liberty-stakes-saratoga-drf-wednesday-rotd-listen-august-13-2025"
type input "NYSS Statue of Liberty Stakes @ Saratoga | DRF Wednesday ROTD Listeni | August …"
type input "nyss-statue-of-liberty-stakes-saratoga-drf-wednesday-rotd-listeni-august-13-2025"
type input "NYSS Statue of Liberty Stakes @ Saratoga | DRF Wednesday ROTD Listenin | August…"
type input "nyss-statue-of-liberty-stakes-saratoga-drf-wednesday-rotd-listenin-august-13-20…"
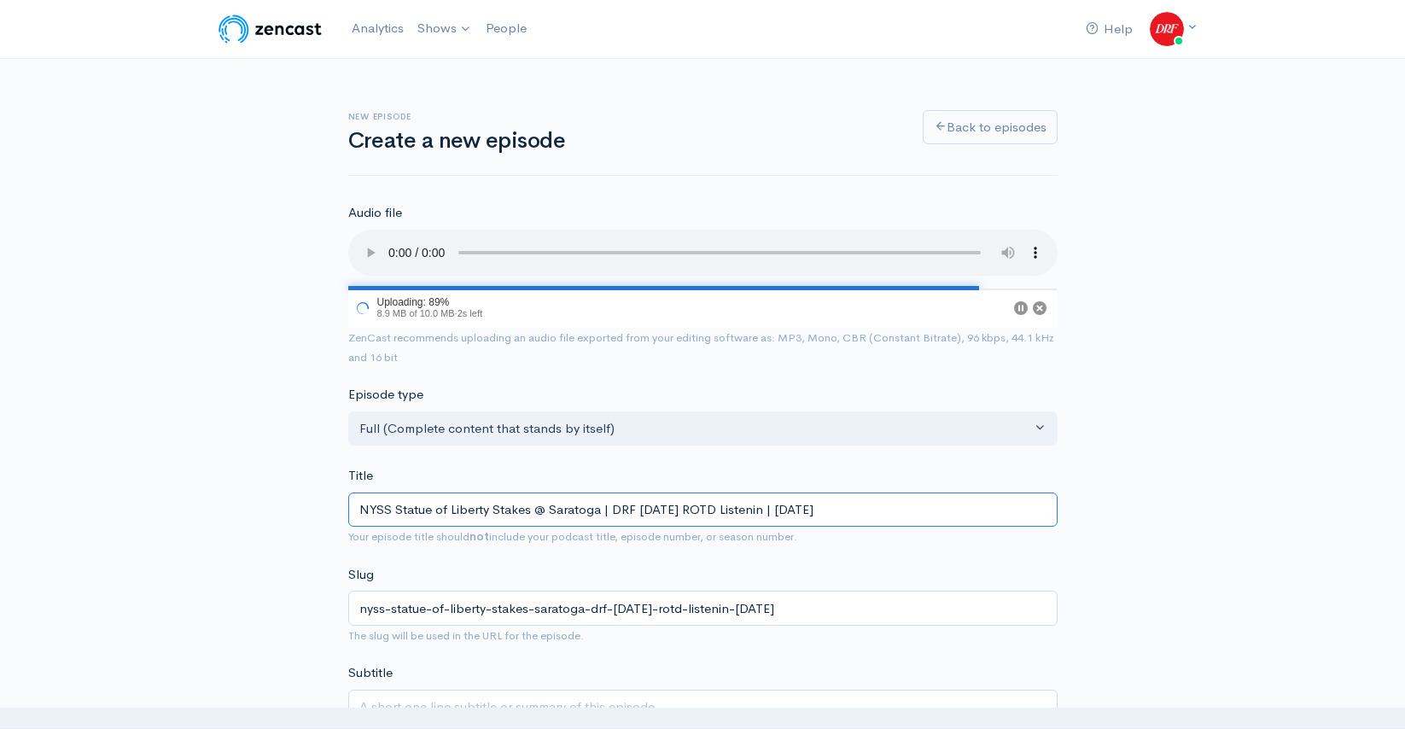
type input "NYSS Statue of Liberty Stakes @ Saratoga | DRF Wednesday ROTD Listening | Augus…"
type input "nyss-statue-of-liberty-stakes-saratoga-drf-wednesday-rotd-listening-august-13-2…"
type input "NYSS Statue of Liberty Stakes @ Saratoga | DRF Wednesday ROTD Listening E | Aug…"
type input "nyss-statue-of-liberty-stakes-saratoga-drf-wednesday-rotd-listening-e-august-13…"
type input "NYSS Statue of Liberty Stakes @ Saratoga | DRF Wednesday ROTD Listening Ed | Au…"
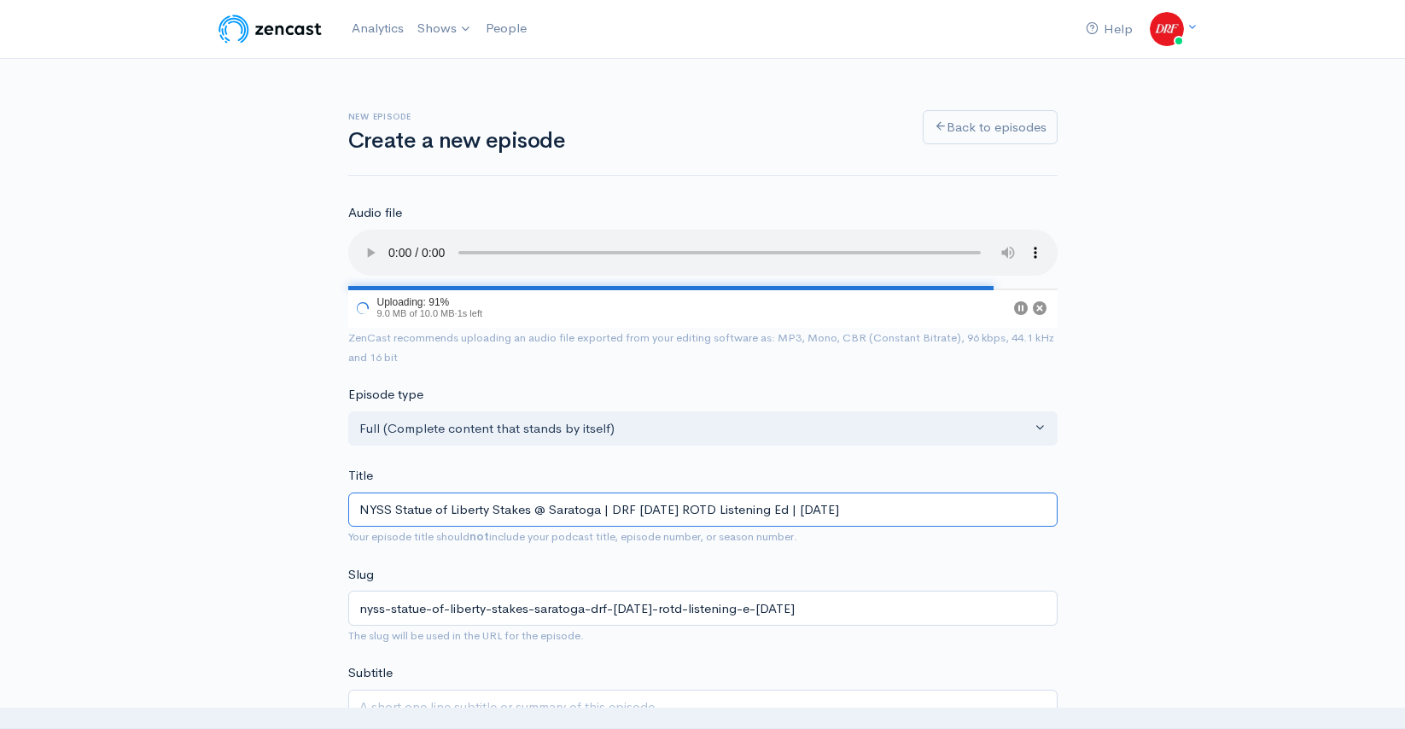
type input "nyss-statue-of-liberty-stakes-saratoga-drf-wednesday-rotd-listening-ed-august-1…"
type input "NYSS Statue of Liberty Stakes @ Saratoga | DRF Wednesday ROTD Listening Edi | A…"
type input "nyss-statue-of-liberty-stakes-saratoga-drf-wednesday-rotd-listening-edi-august-…"
type input "NYSS Statue of Liberty Stakes @ Saratoga | DRF Wednesday ROTD Listening Edit | …"
type input "nyss-statue-of-liberty-stakes-saratoga-drf-wednesday-rotd-listening-edit-august…"
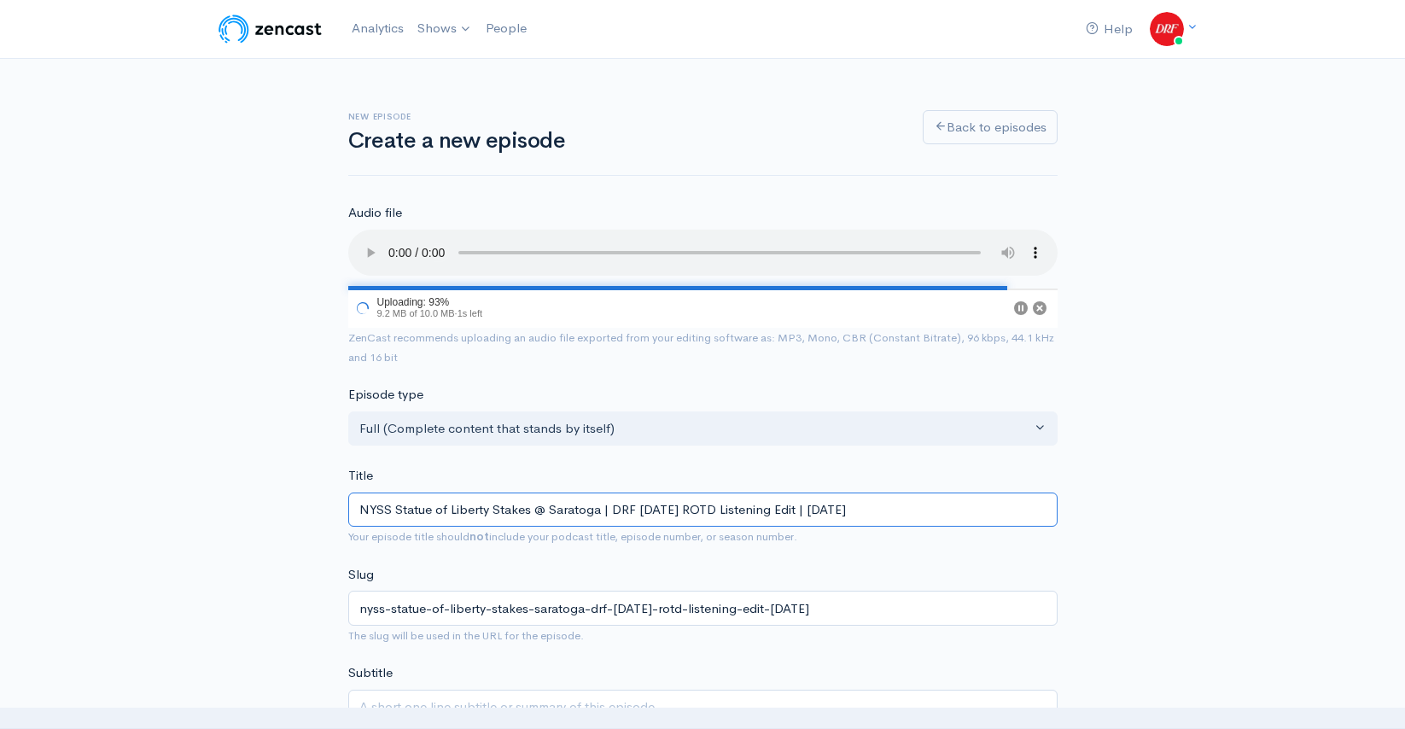
type input "NYSS Statue of Liberty Stakes @ Saratoga | DRF Wednesday ROTD Listening Editi |…"
type input "nyss-statue-of-liberty-stakes-saratoga-drf-wednesday-rotd-listening-editi-augus…"
type input "NYSS Statue of Liberty Stakes @ Saratoga | DRF Wednesday ROTD Listening Editio …"
type input "nyss-statue-of-liberty-stakes-saratoga-drf-wednesday-rotd-listening-editio-augu…"
type input "NYSS Statue of Liberty Stakes @ Saratoga | DRF Wednesday ROTD Listening Edition…"
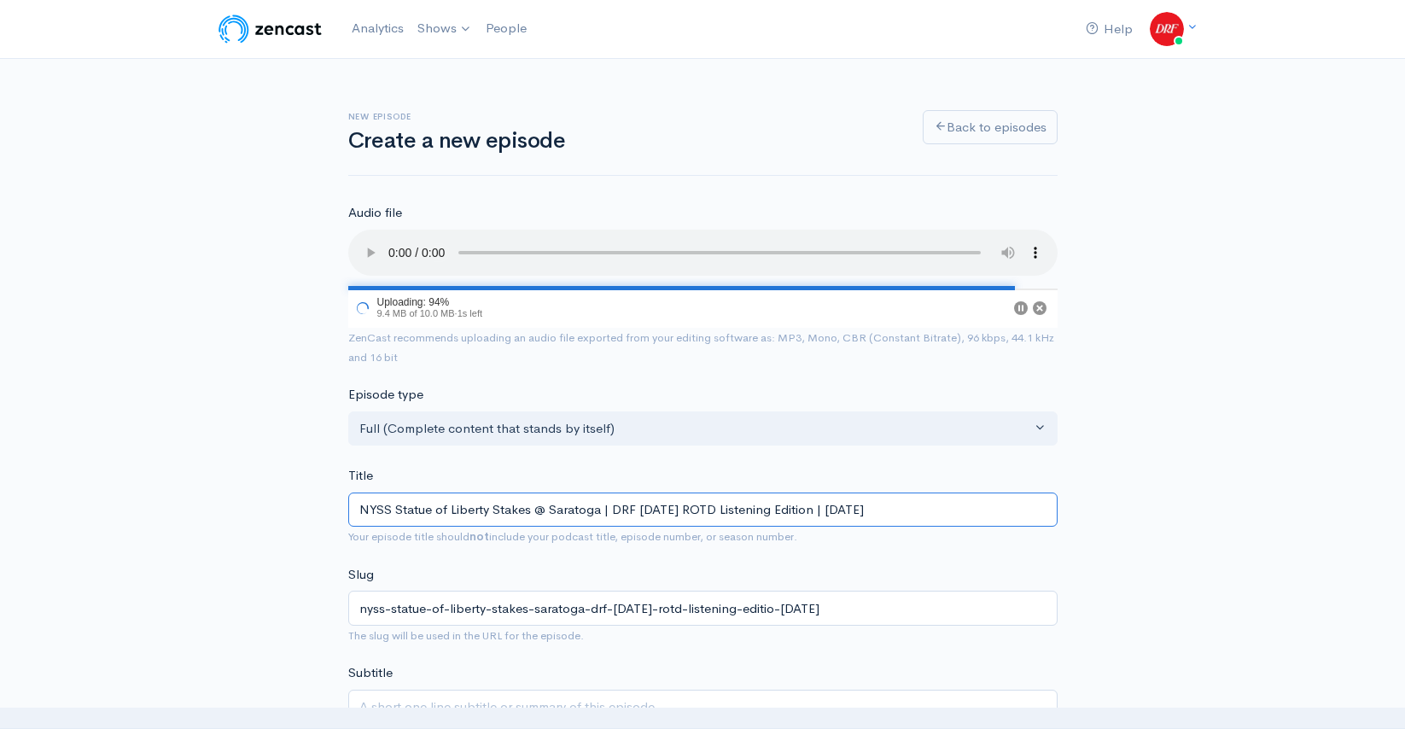
type input "nyss-statue-of-liberty-stakes-saratoga-drf-wednesday-rotd-listening-edition-aug…"
type input "NYSS Statue of Liberty Stakes @ Saratoga | DRF Wednesday ROTD Listening Edition…"
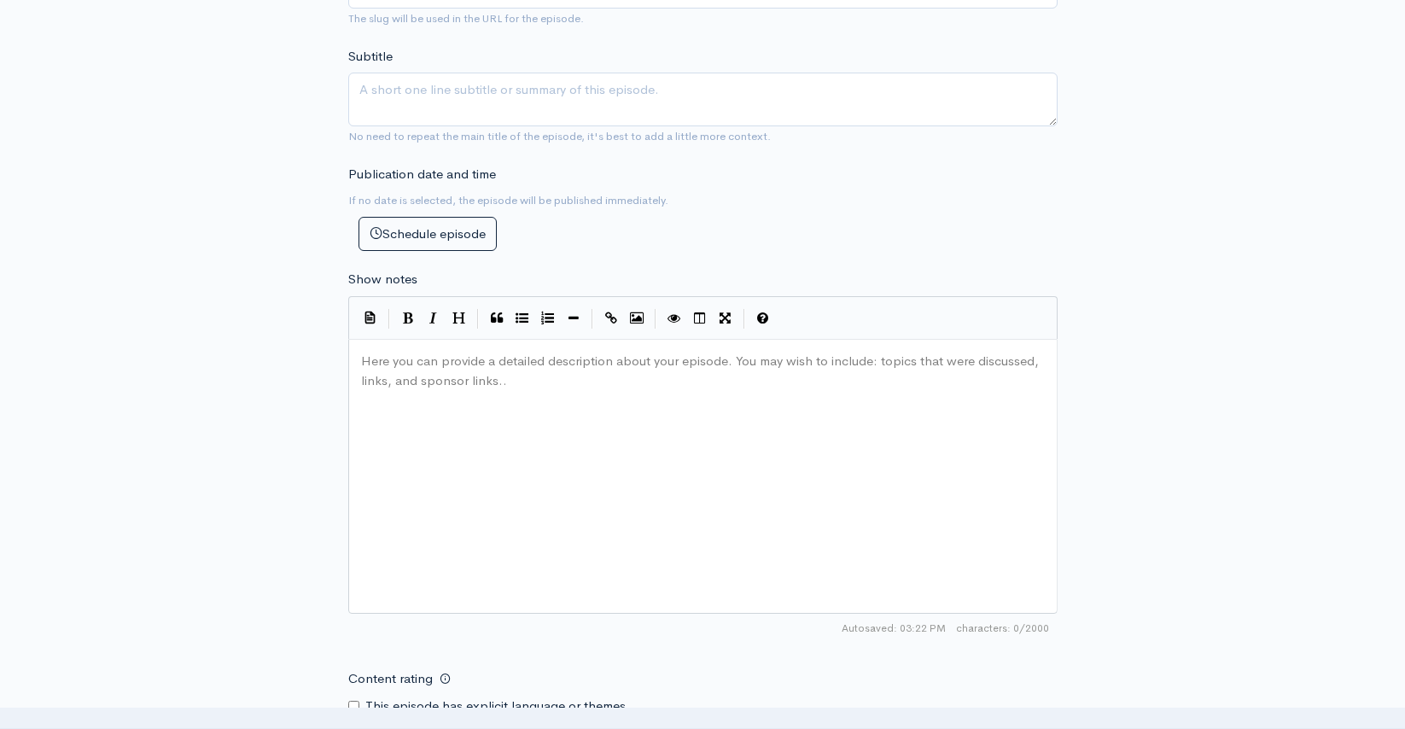
scroll to position [697, 0]
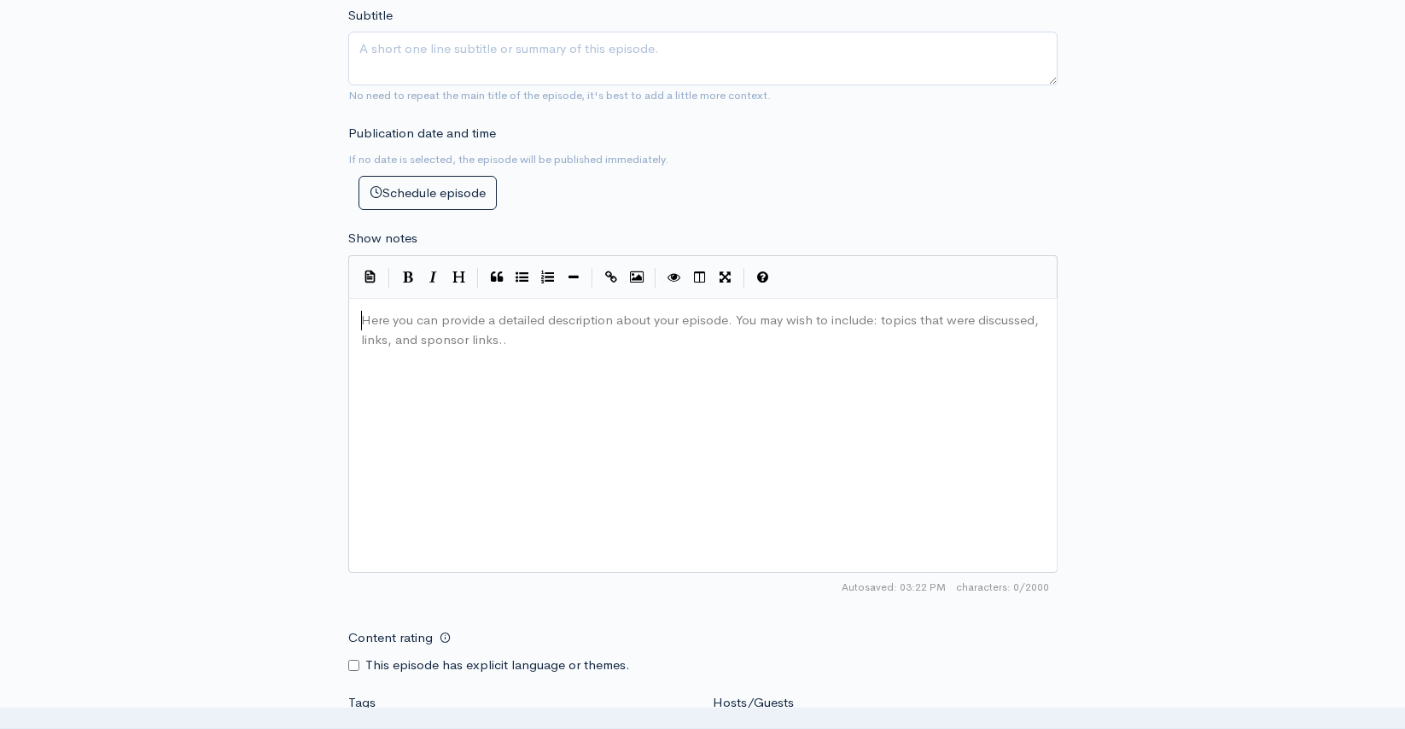
click at [484, 394] on div "Here you can provide a detailed description about your episode. You may wish to…" at bounding box center [724, 456] width 733 height 299
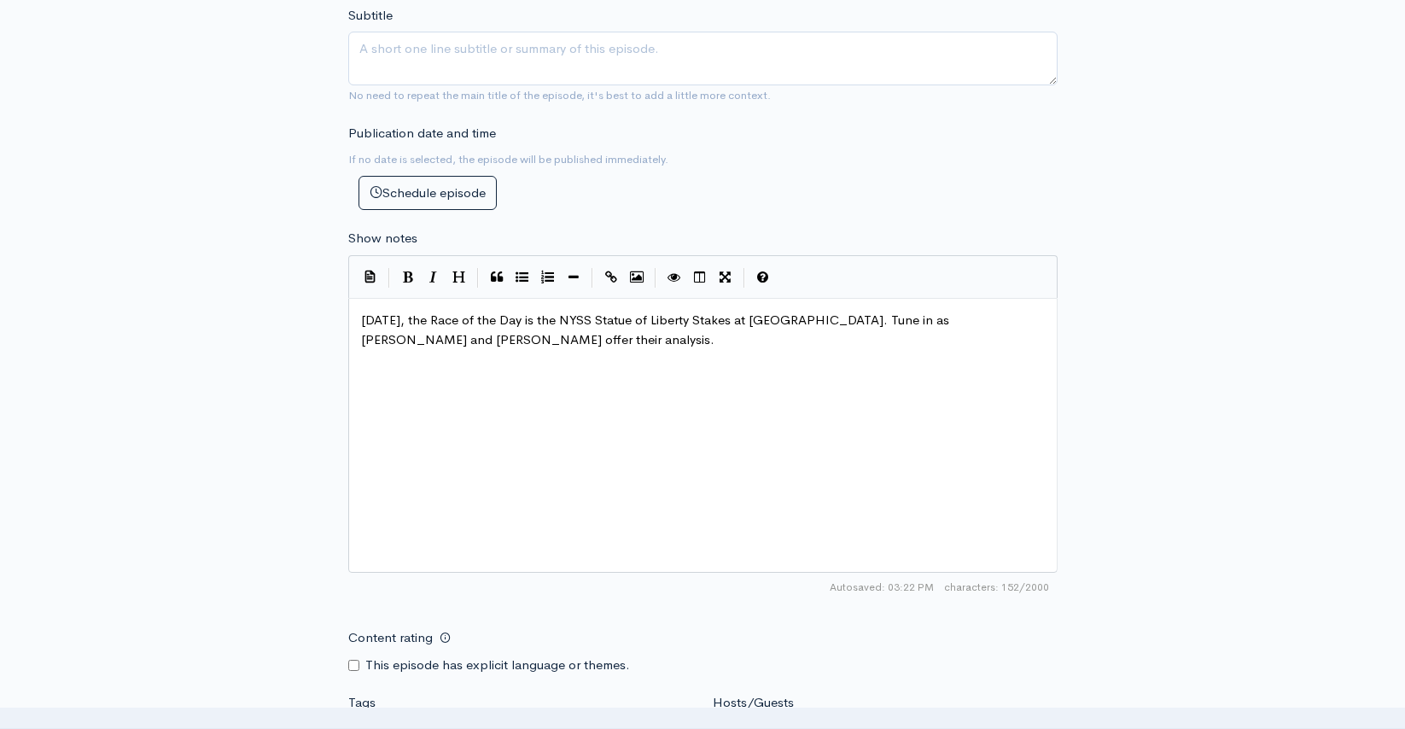
click at [1166, 392] on div "New episode Create a new episode Back to episodes Audio file Choose file NYSS S…" at bounding box center [702, 253] width 973 height 1783
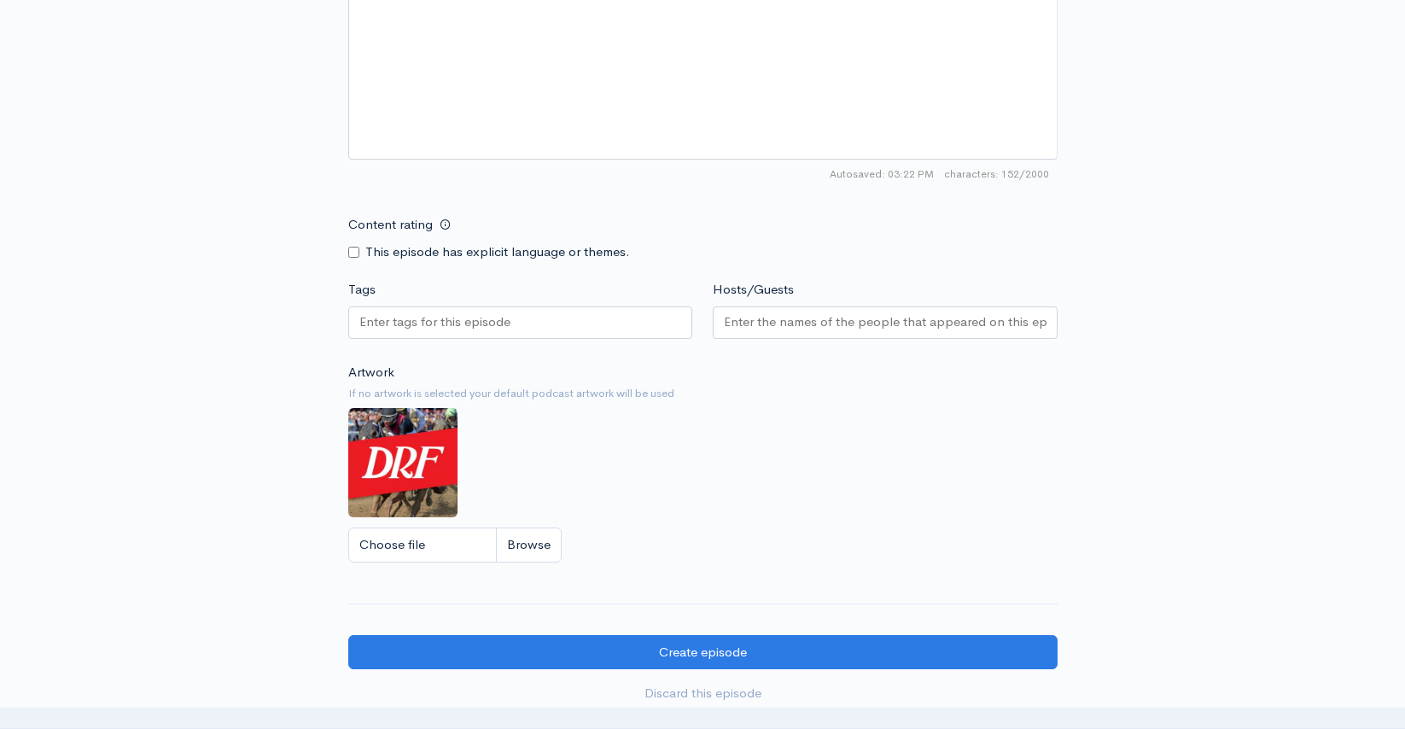
scroll to position [1153, 0]
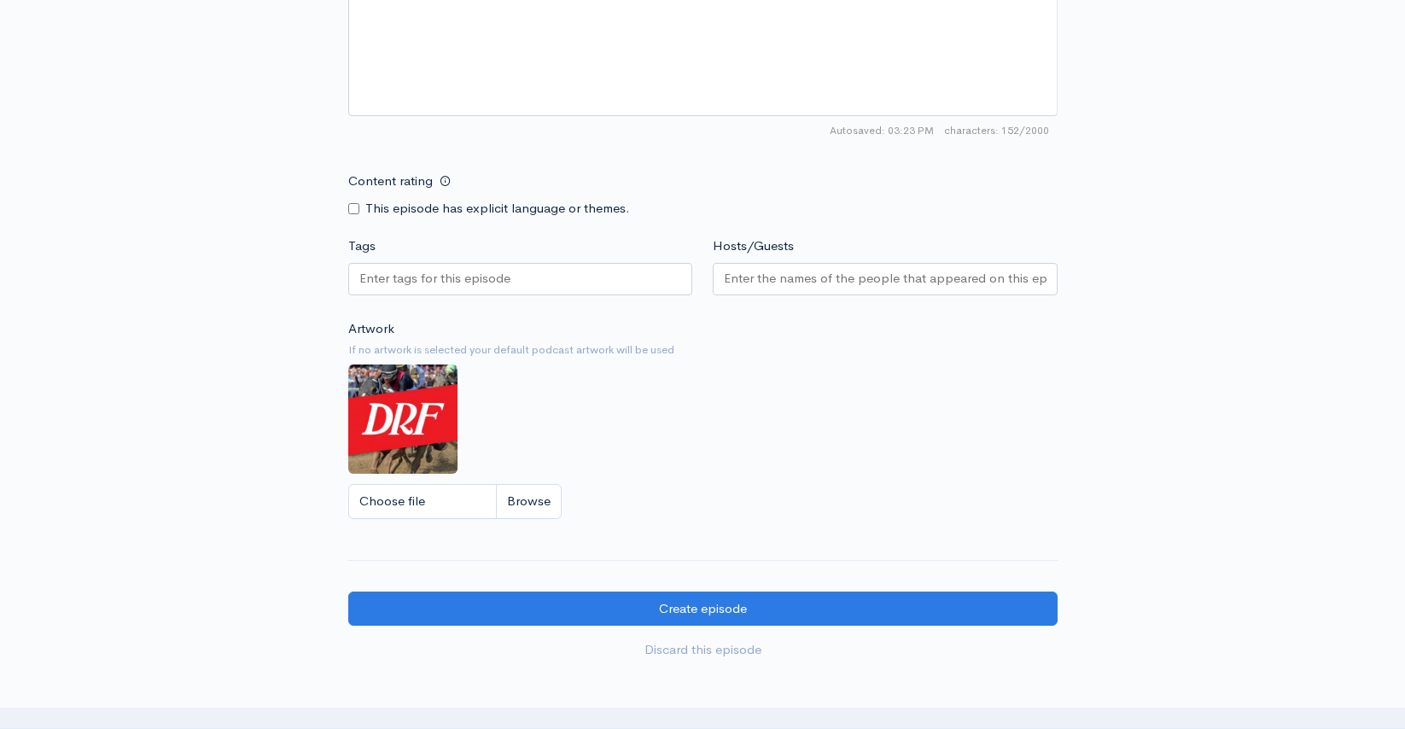
click at [449, 291] on div at bounding box center [520, 279] width 345 height 32
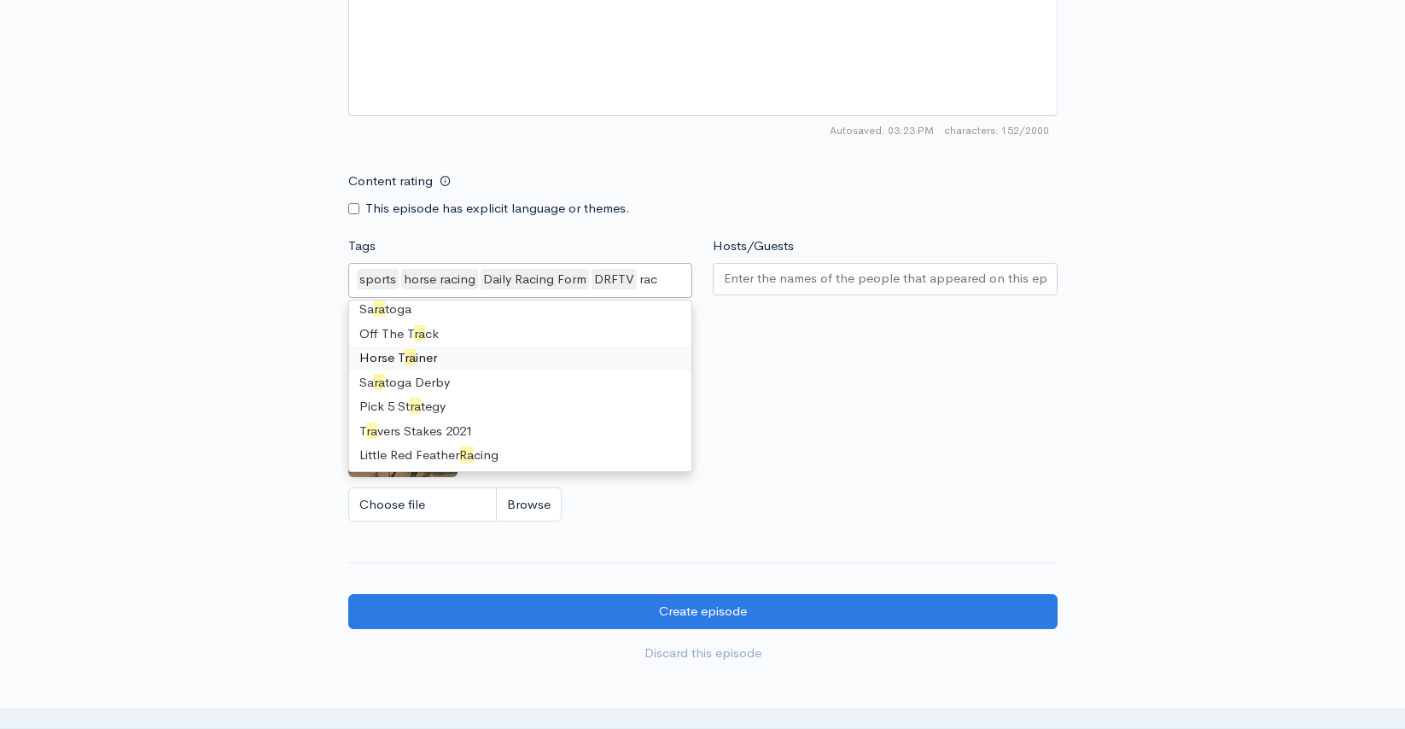
scroll to position [0, 0]
type input "race"
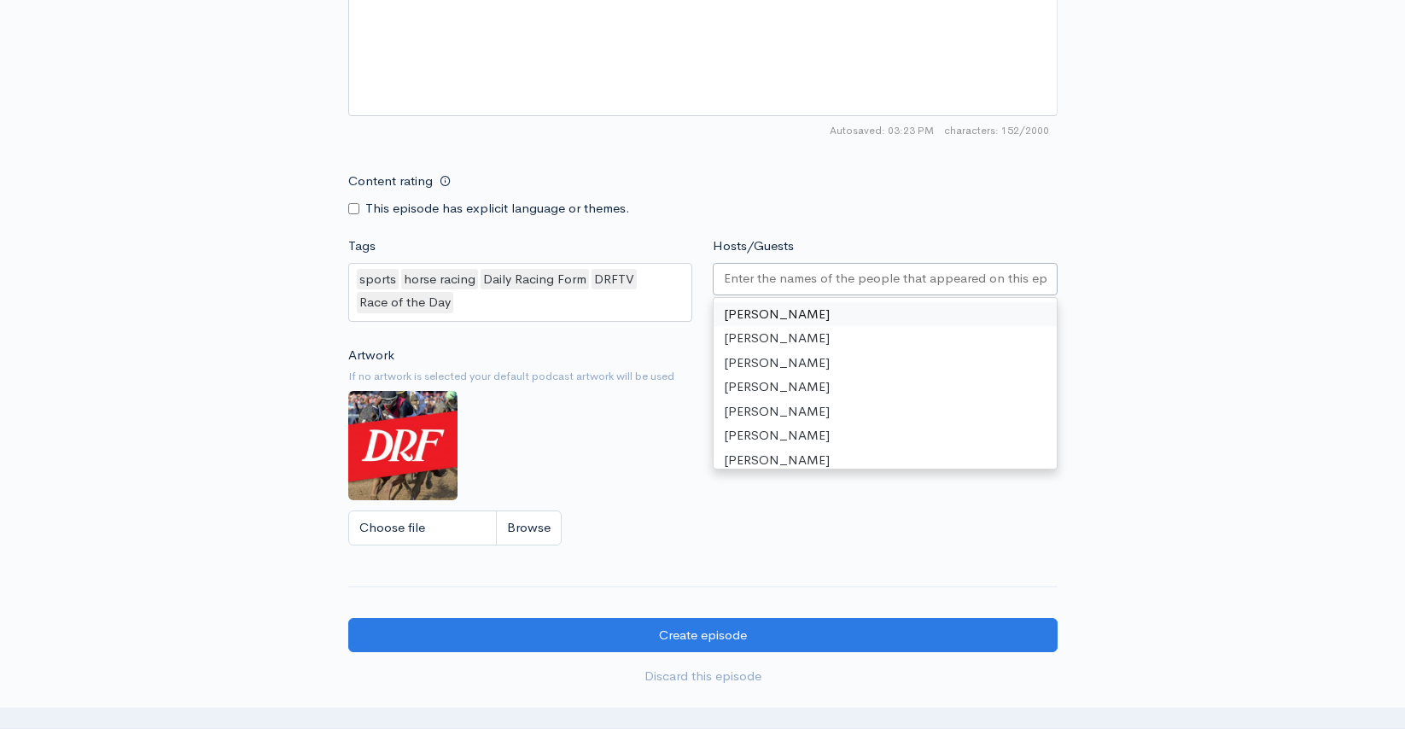
click at [764, 273] on input "Hosts/Guests" at bounding box center [885, 279] width 323 height 20
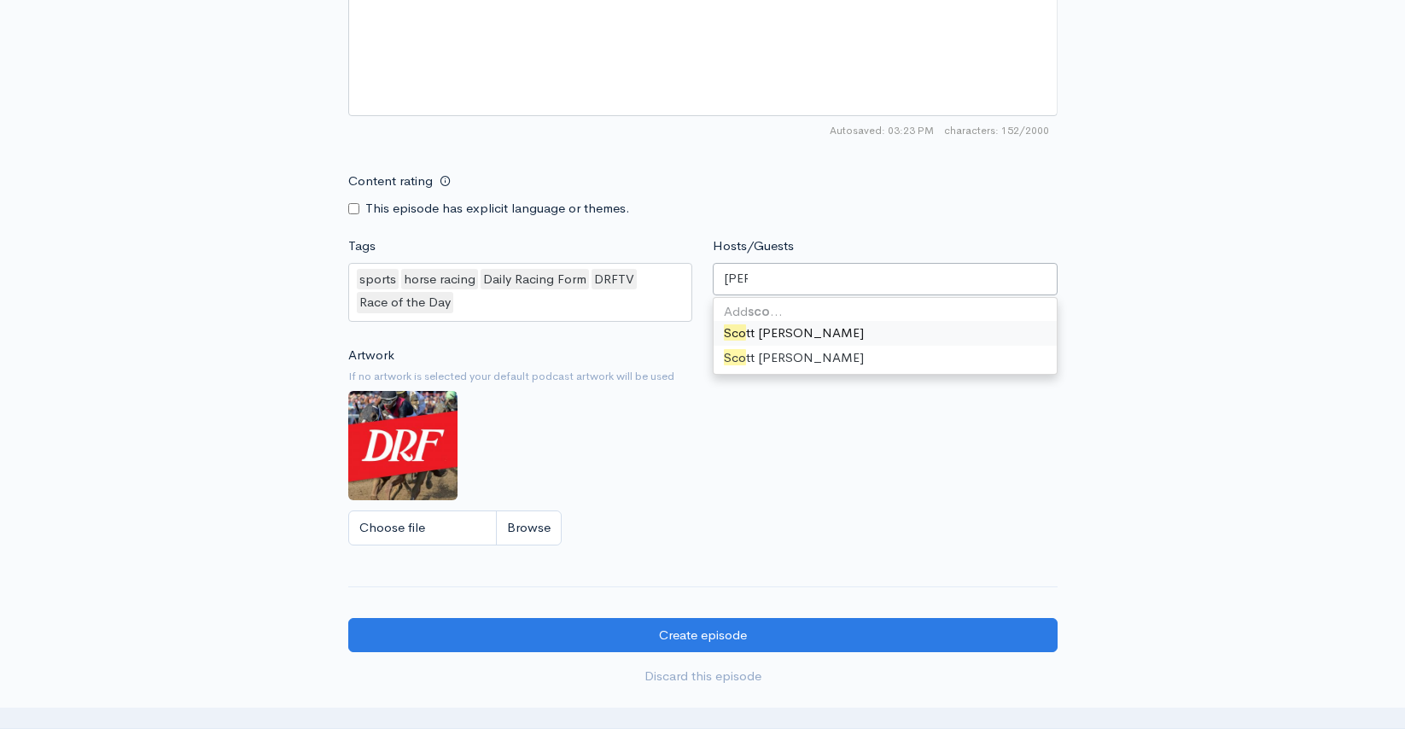
type input "scott"
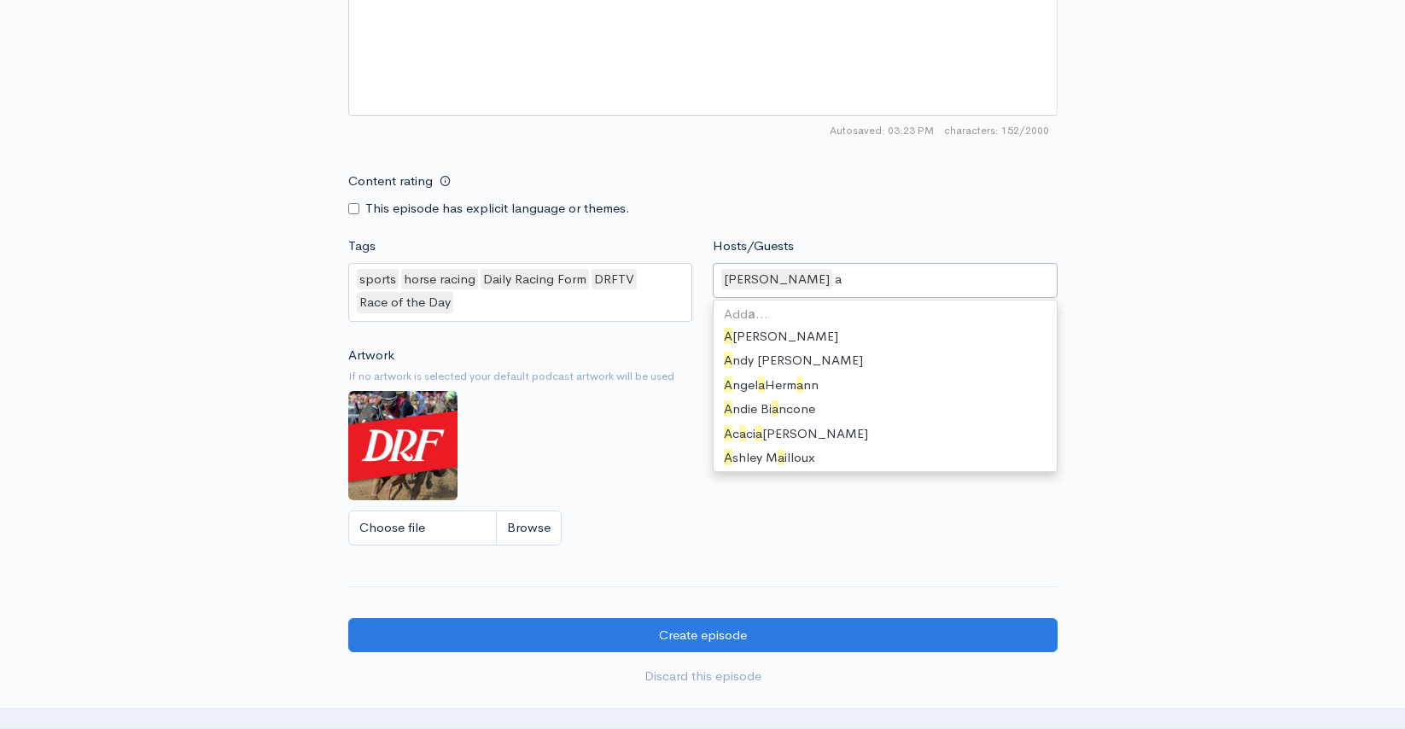
scroll to position [762, 0]
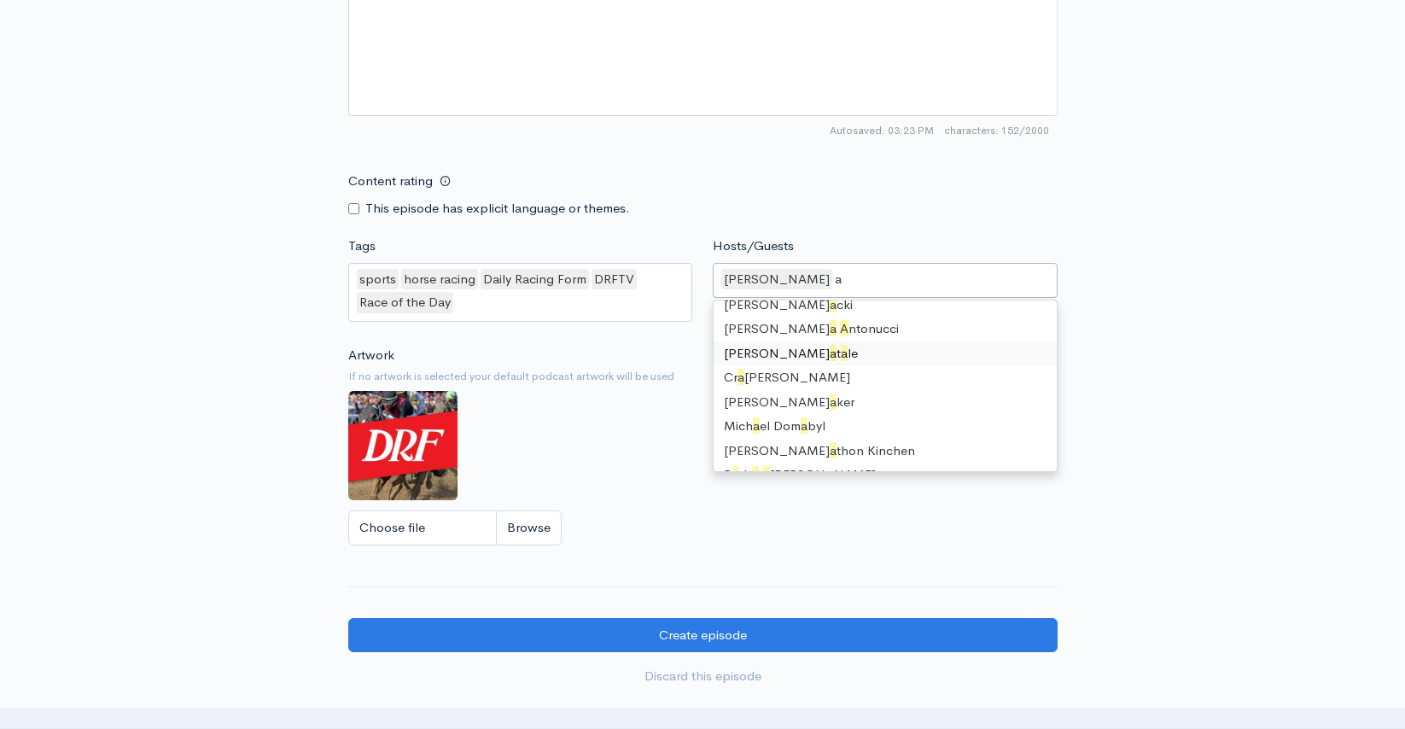
type input "as"
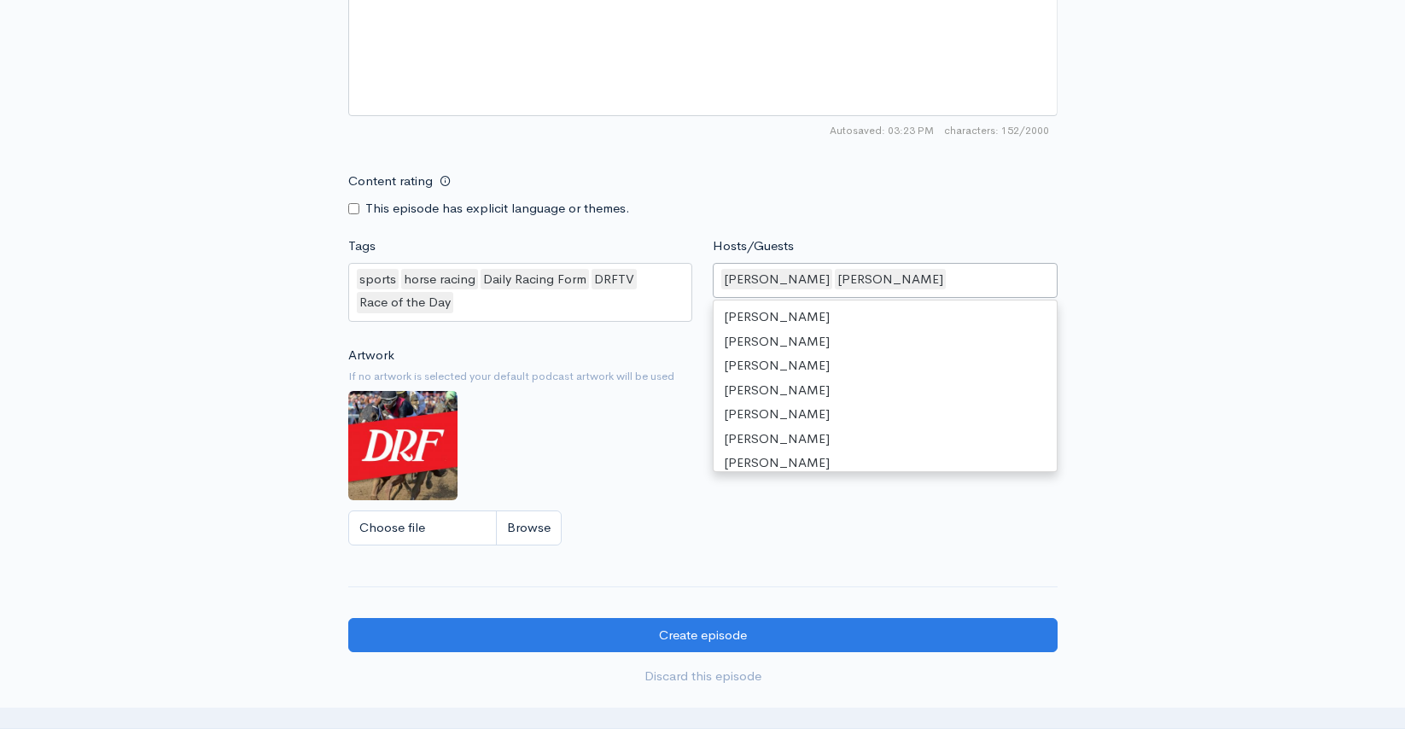
scroll to position [767, 0]
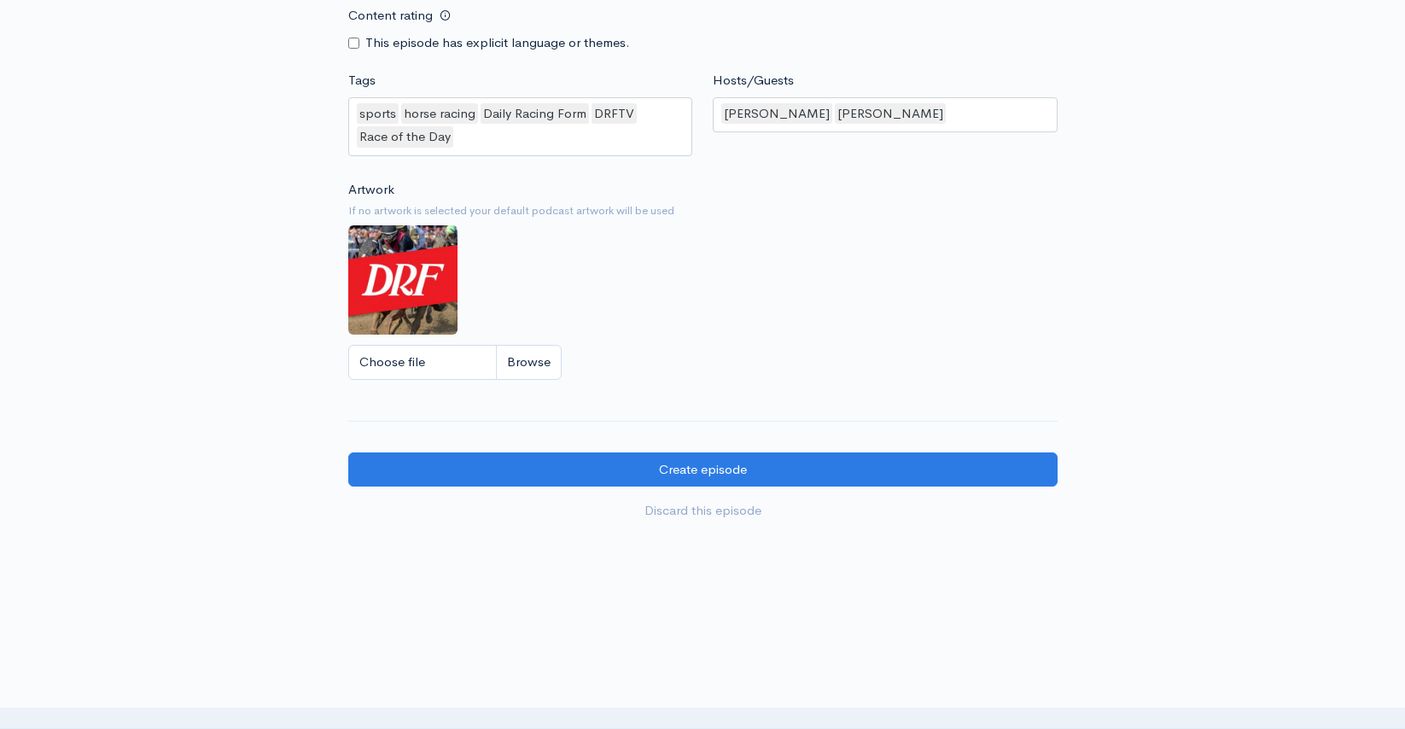
scroll to position [1361, 0]
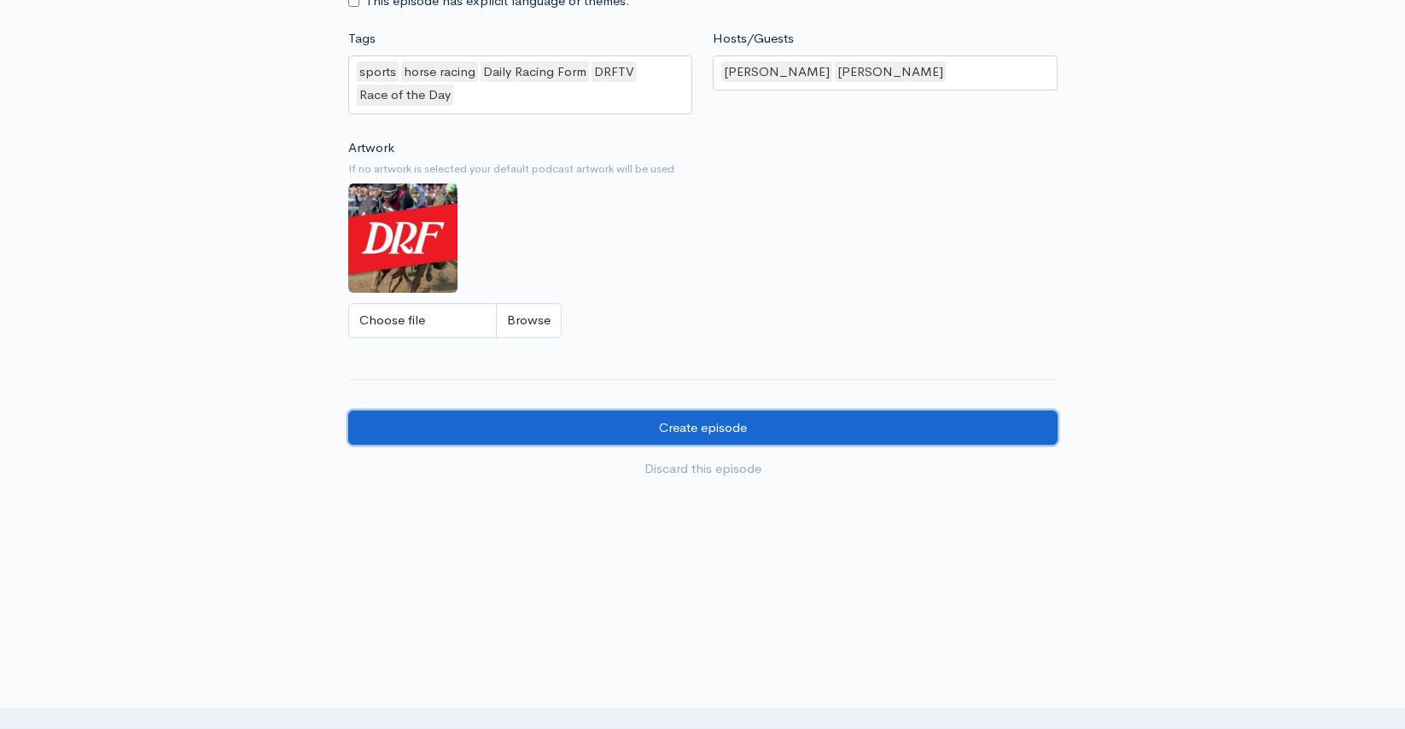
click at [861, 425] on input "Create episode" at bounding box center [702, 428] width 709 height 35
